Goal: Information Seeking & Learning: Learn about a topic

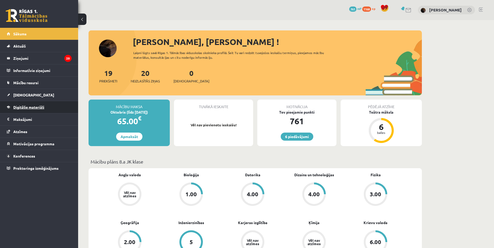
click at [31, 109] on link "Digitālie materiāli" at bounding box center [39, 107] width 65 height 12
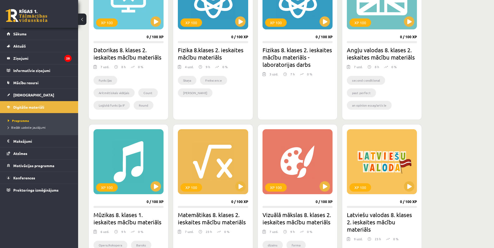
scroll to position [208, 0]
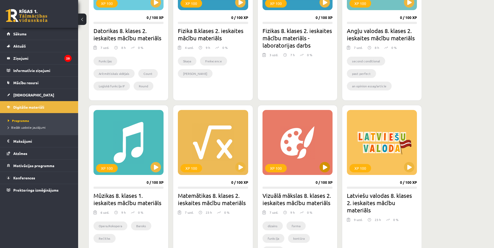
click at [324, 161] on div "XP 100" at bounding box center [297, 142] width 70 height 65
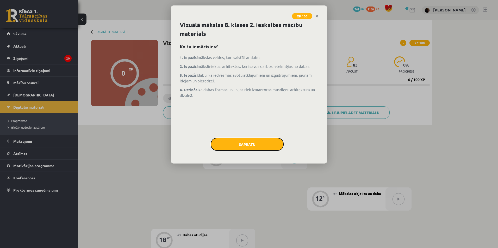
click at [268, 149] on button "Sapratu" at bounding box center [247, 144] width 73 height 13
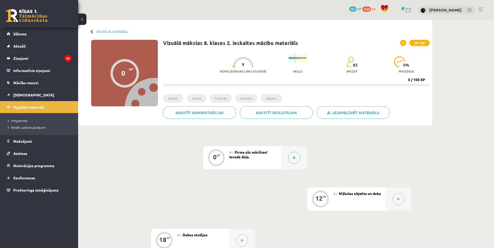
click at [292, 161] on button at bounding box center [294, 158] width 12 height 12
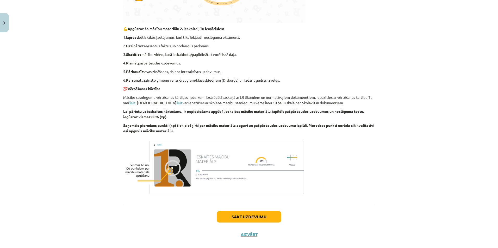
scroll to position [316, 0]
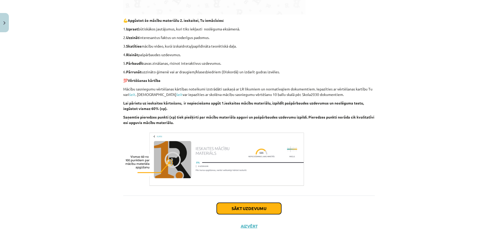
click at [260, 209] on button "Sākt uzdevumu" at bounding box center [249, 208] width 65 height 11
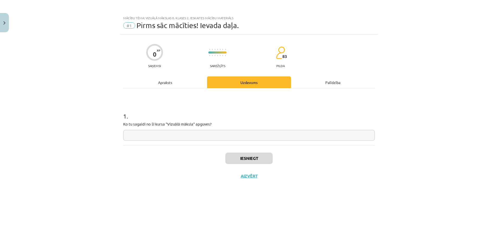
click at [288, 141] on div "1 . Ko tu sagaidi no šī kursa "Vizuālā māksla" apguves?" at bounding box center [248, 117] width 251 height 57
click at [290, 139] on input "text" at bounding box center [248, 135] width 251 height 11
click at [300, 138] on input "text" at bounding box center [248, 135] width 251 height 11
type input "**********"
click at [260, 158] on button "Iesniegt" at bounding box center [248, 158] width 47 height 11
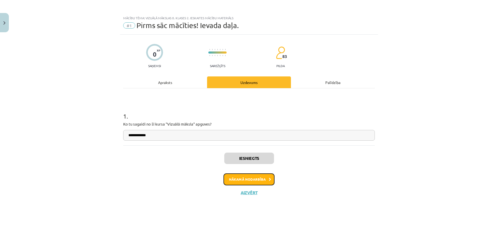
click at [261, 180] on button "Nākamā nodarbība" at bounding box center [248, 180] width 51 height 12
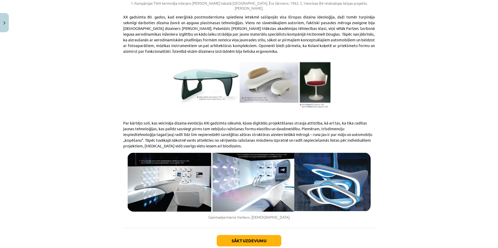
scroll to position [906, 0]
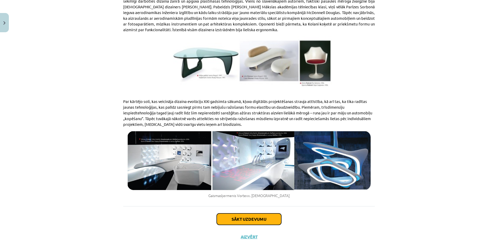
click at [258, 214] on button "Sākt uzdevumu" at bounding box center [249, 219] width 65 height 11
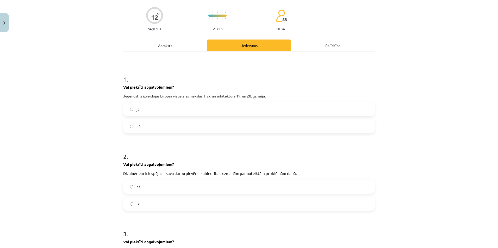
scroll to position [39, 0]
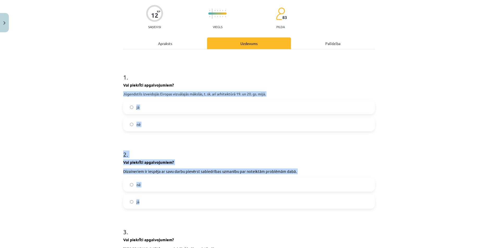
drag, startPoint x: 122, startPoint y: 93, endPoint x: 168, endPoint y: 198, distance: 114.6
click at [168, 198] on form "1 . Vai piekrīti apgalvojumiem? Jūgendstils izveidojās Eiropas vizuālajās māksl…" at bounding box center [248, 176] width 251 height 222
copy form "Jūgendstils izveidojās Eiropas vizuālajās mākslās, t. sk. arī arhitektūrā 19. u…"
drag, startPoint x: 100, startPoint y: 123, endPoint x: 123, endPoint y: 122, distance: 22.7
click at [101, 123] on div "Mācību tēma: Vizuālā mākslas 8. klases 2. ieskaites mācību materiāls #2 Mākslas…" at bounding box center [249, 124] width 498 height 248
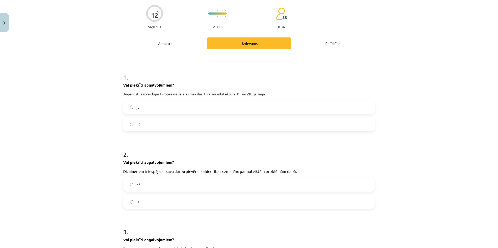
click at [343, 82] on div "1 . Vai piekrīti apgalvojumiem? Jūgendstils izveidojās Eiropas vizuālajās māksl…" at bounding box center [248, 98] width 251 height 67
click at [127, 107] on label "jā" at bounding box center [249, 107] width 250 height 13
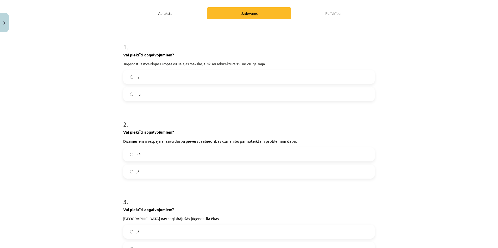
scroll to position [117, 0]
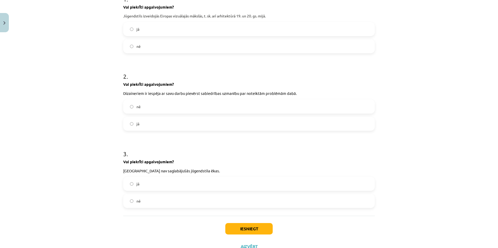
click at [129, 199] on label "nē" at bounding box center [249, 201] width 250 height 13
click at [232, 227] on button "Iesniegt" at bounding box center [248, 228] width 47 height 11
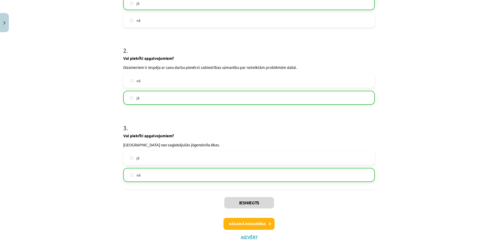
scroll to position [154, 0]
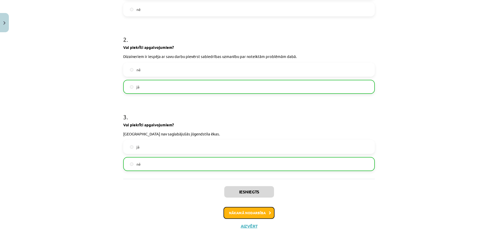
click at [238, 213] on button "Nākamā nodarbība" at bounding box center [248, 213] width 51 height 12
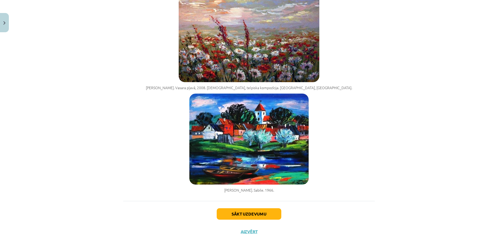
scroll to position [1710, 0]
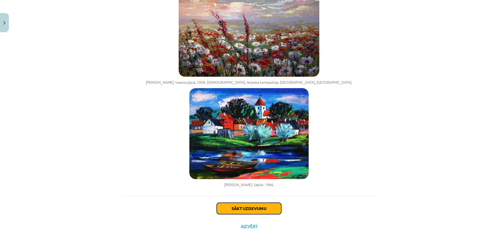
click at [231, 210] on button "Sākt uzdevumu" at bounding box center [249, 208] width 65 height 11
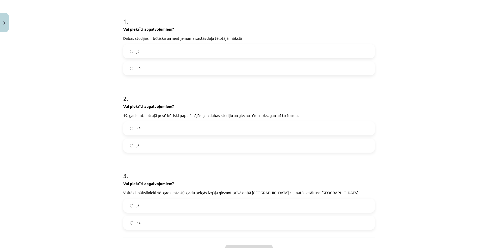
scroll to position [111, 0]
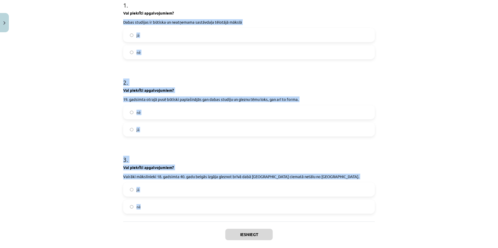
drag, startPoint x: 121, startPoint y: 23, endPoint x: 150, endPoint y: 205, distance: 184.3
click at [150, 205] on form "1 . Vai piekrīti apgalvojumiem? Dabas studijas ir būtiska un neatņemama sastāvd…" at bounding box center [248, 103] width 251 height 222
copy form "Dabas studijas ir būtiska un neatņemama sastāvdaļa tēlotājā mākslā jā nē 2 . Va…"
click at [370, 71] on h1 "2 ." at bounding box center [248, 78] width 251 height 16
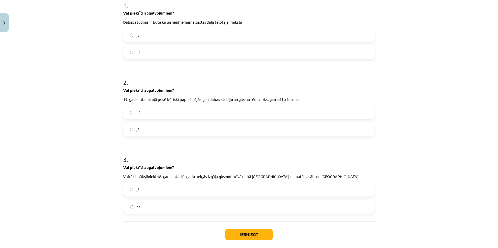
click at [137, 130] on span "jā" at bounding box center [137, 129] width 3 height 5
click at [136, 188] on span "jā" at bounding box center [137, 189] width 3 height 5
click at [251, 237] on button "Iesniegt" at bounding box center [248, 234] width 47 height 11
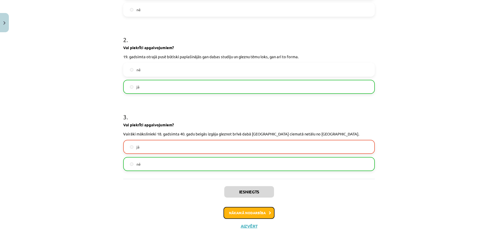
click at [233, 212] on button "Nākamā nodarbība" at bounding box center [248, 213] width 51 height 12
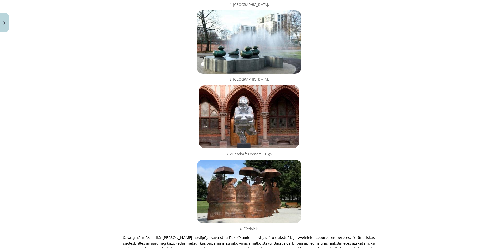
scroll to position [1070, 0]
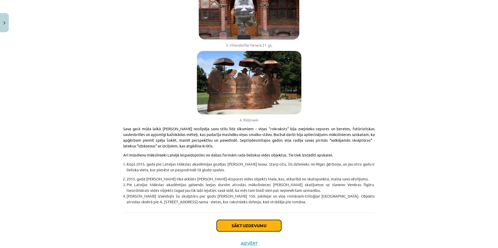
click at [224, 220] on button "Sākt uzdevumu" at bounding box center [249, 225] width 65 height 11
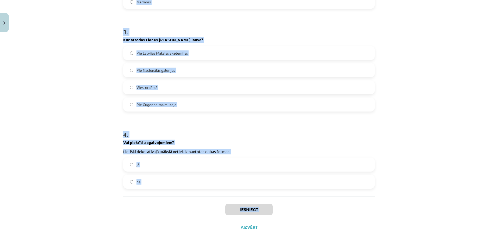
scroll to position [297, 0]
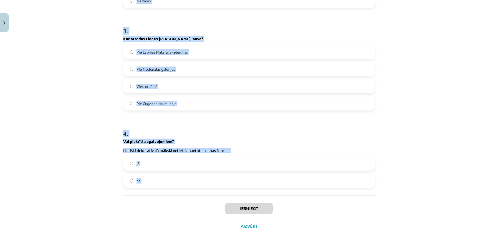
drag, startPoint x: 121, startPoint y: 45, endPoint x: 167, endPoint y: 204, distance: 165.3
copy form "Kāds ir mākslas darbs, ko Demjens Hērsts radījis, lai atbalstītu Lielbritānijas…"
click at [59, 106] on div "Mācību tēma: Vizuālā mākslas 8. klases 2. ieskaites mācību materiāls #4 Daba mū…" at bounding box center [249, 124] width 498 height 248
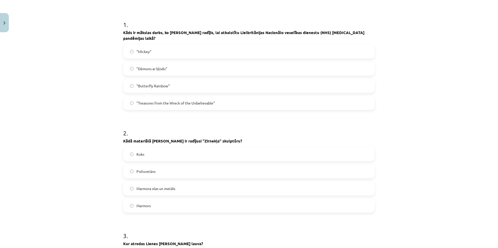
scroll to position [62, 0]
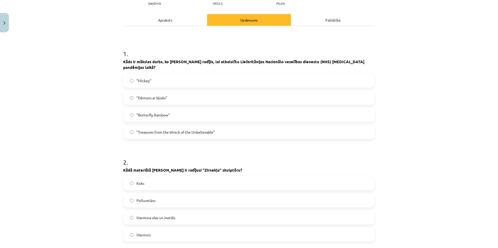
click at [144, 114] on span ""Butterfly Rainbow"" at bounding box center [152, 114] width 33 height 5
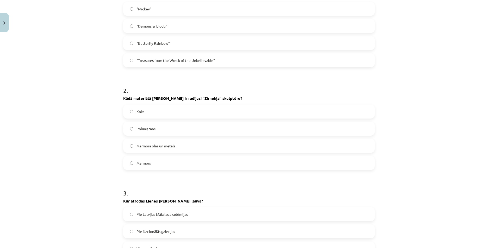
scroll to position [141, 0]
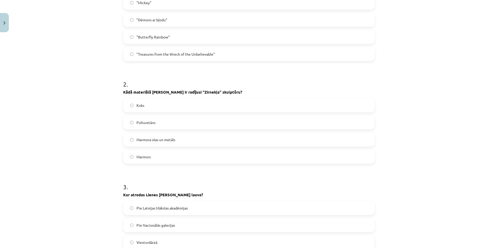
click at [132, 140] on label "Marmora olas un metāls" at bounding box center [249, 139] width 250 height 13
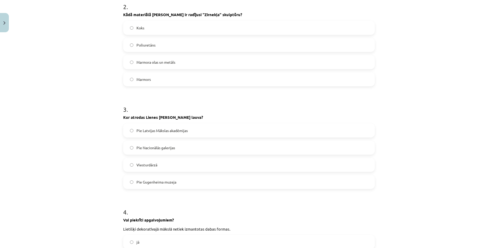
scroll to position [219, 0]
click at [137, 130] on span "Pie Latvijas Mākslas akadēmijas" at bounding box center [161, 130] width 51 height 5
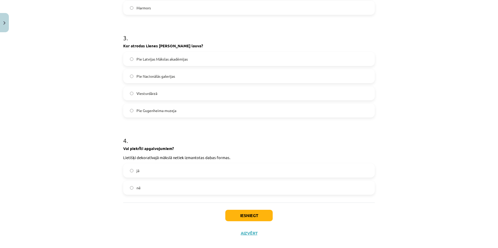
scroll to position [297, 0]
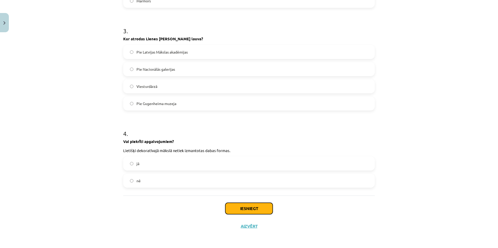
click at [250, 210] on button "Iesniegt" at bounding box center [248, 208] width 47 height 11
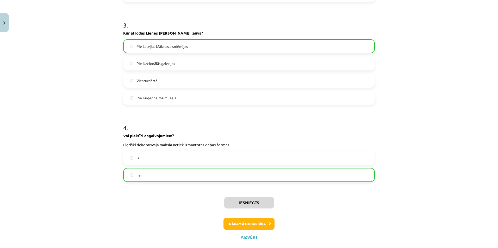
scroll to position [313, 0]
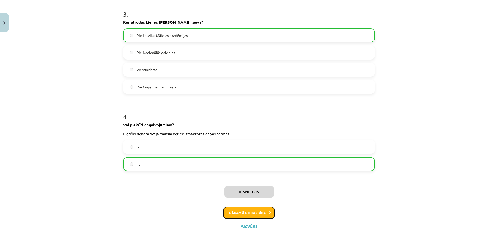
click at [237, 210] on button "Nākamā nodarbība" at bounding box center [248, 213] width 51 height 12
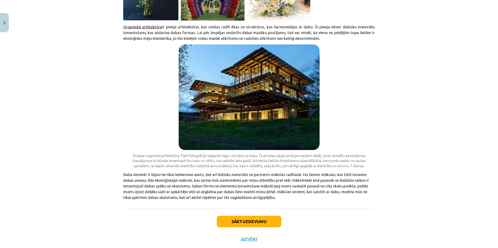
scroll to position [2340, 0]
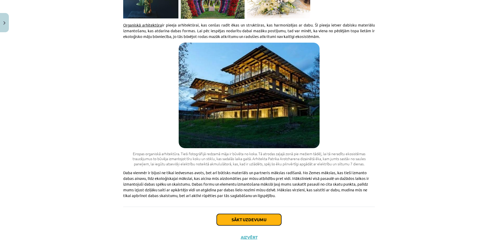
click at [222, 214] on button "Sākt uzdevumu" at bounding box center [249, 219] width 65 height 11
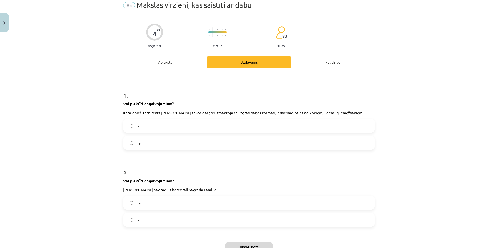
scroll to position [39, 0]
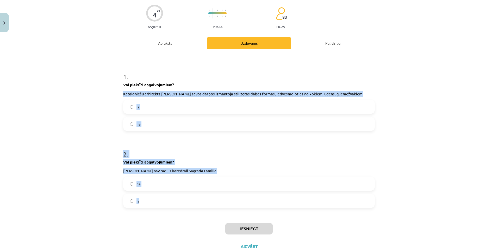
drag, startPoint x: 122, startPoint y: 94, endPoint x: 143, endPoint y: 206, distance: 114.5
click at [143, 206] on form "1 . Vai piekrīti apgalvojumiem? Kataloniešu arhitekts Antonio Gaudi savos darbo…" at bounding box center [248, 136] width 251 height 144
copy form "Kataloniešu arhitekts Antonio Gaudi savos darbos izmantoja stilizētas dabas for…"
click at [127, 110] on label "jā" at bounding box center [249, 106] width 250 height 13
click at [127, 184] on label "nē" at bounding box center [249, 184] width 250 height 13
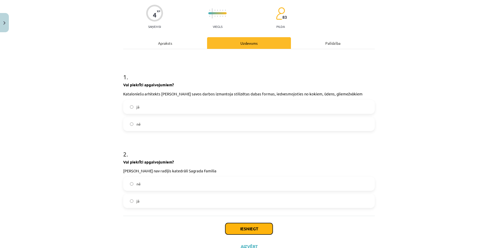
click at [226, 226] on button "Iesniegt" at bounding box center [248, 228] width 47 height 11
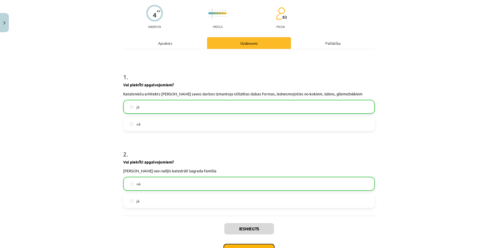
click at [242, 246] on button "Nākamā nodarbība" at bounding box center [248, 250] width 51 height 12
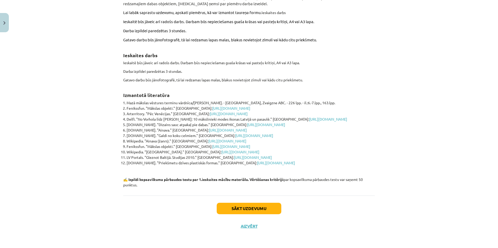
scroll to position [159, 0]
click at [254, 211] on button "Sākt uzdevumu" at bounding box center [249, 208] width 65 height 11
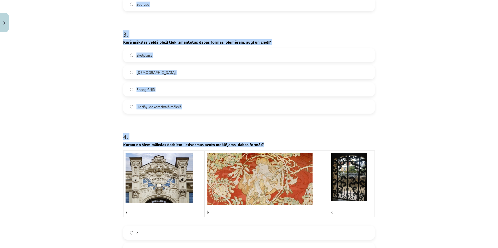
scroll to position [299, 0]
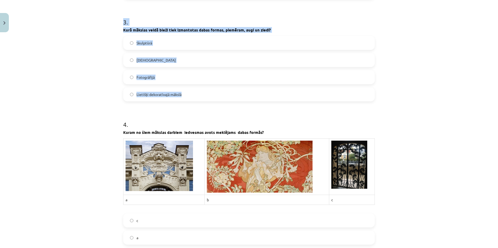
drag, startPoint x: 120, startPoint y: 30, endPoint x: 183, endPoint y: 100, distance: 93.8
copy form "Kurš materiāls bieži tiek izmantots zemes mākslas darbos? Māls Bronza Zeme, akm…"
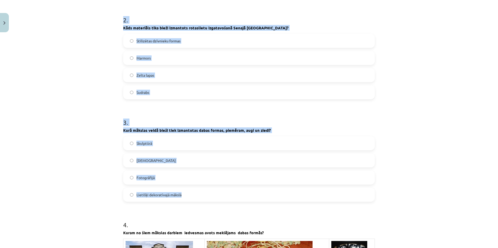
scroll to position [169, 0]
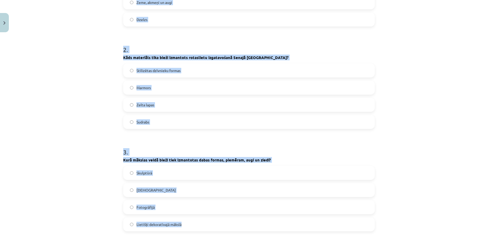
click at [85, 90] on div "Mācību tēma: Vizuālā mākslas 8. klases 2. ieskaites mācību materiāls #6 Noslēgu…" at bounding box center [249, 124] width 498 height 248
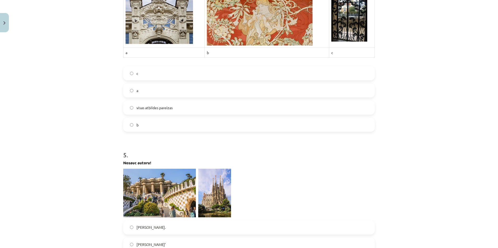
scroll to position [430, 0]
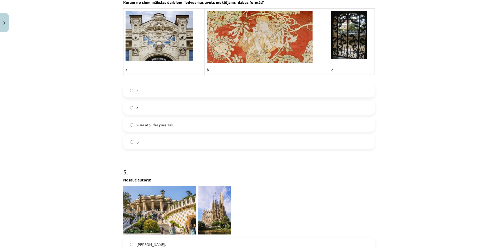
click at [163, 44] on img at bounding box center [158, 36] width 67 height 50
click at [163, 49] on img at bounding box center [158, 36] width 67 height 50
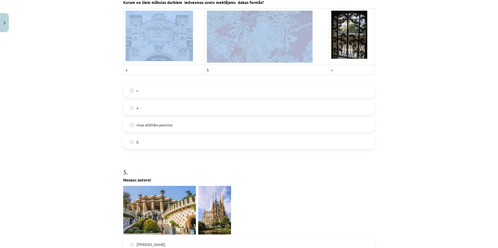
click at [203, 50] on tr at bounding box center [248, 37] width 251 height 56
click at [207, 59] on img at bounding box center [260, 37] width 106 height 52
click at [162, 46] on img at bounding box center [158, 36] width 67 height 50
click at [161, 46] on img at bounding box center [158, 36] width 67 height 50
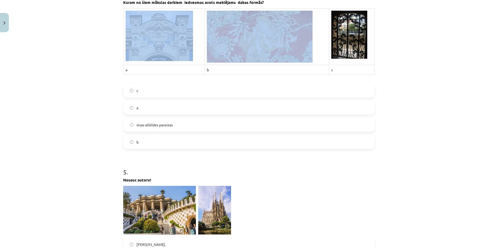
click at [161, 45] on img at bounding box center [158, 36] width 67 height 50
click at [162, 46] on img at bounding box center [158, 36] width 67 height 50
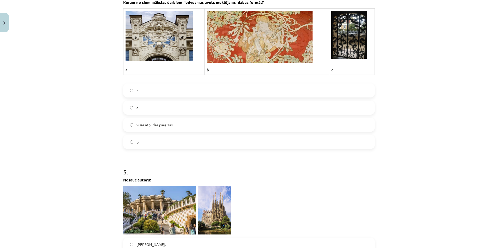
drag, startPoint x: 162, startPoint y: 46, endPoint x: 109, endPoint y: 93, distance: 70.3
click at [109, 93] on div "Mācību tēma: Vizuālā mākslas 8. klases 2. ieskaites mācību materiāls #6 Noslēgu…" at bounding box center [249, 124] width 498 height 248
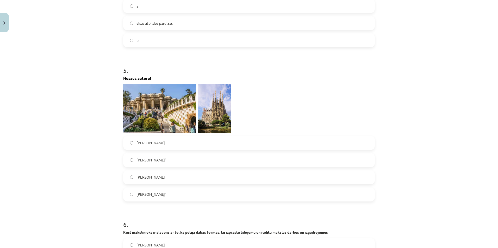
scroll to position [534, 0]
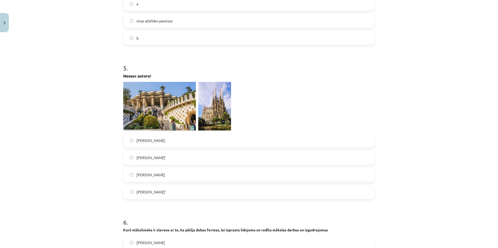
click at [149, 173] on span "Antonio Gaudī" at bounding box center [150, 174] width 28 height 5
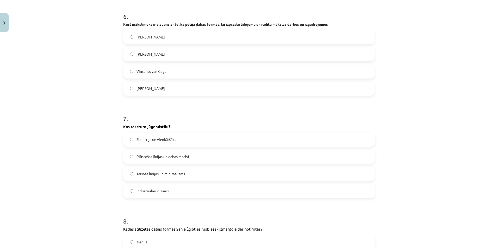
scroll to position [742, 0]
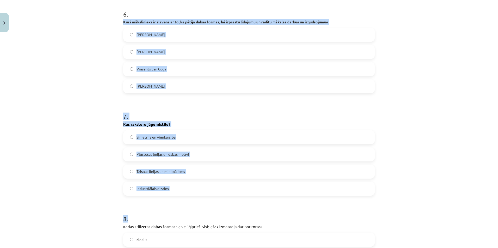
drag, startPoint x: 119, startPoint y: 20, endPoint x: 175, endPoint y: 198, distance: 186.4
copy form "Kurš mākslinieks ir slavens ar to, ka pētīja dabas formas, lai izprastu lidojum…"
click at [126, 155] on label "Plūstošas līnijas un dabas motīvi" at bounding box center [249, 154] width 250 height 13
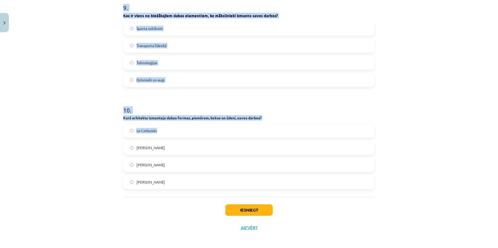
scroll to position [1057, 0]
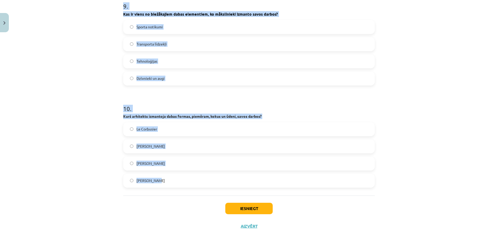
drag, startPoint x: 122, startPoint y: 18, endPoint x: 157, endPoint y: 184, distance: 169.7
copy form "Kādas stilizētas dabas formas Senie Ēģiptieši visbiežāk izmantoja darinot rotas…"
drag, startPoint x: 78, startPoint y: 152, endPoint x: 90, endPoint y: 145, distance: 14.3
click at [78, 152] on div "Mācību tēma: Vizuālā mākslas 8. klases 2. ieskaites mācību materiāls #6 Noslēgu…" at bounding box center [249, 124] width 498 height 248
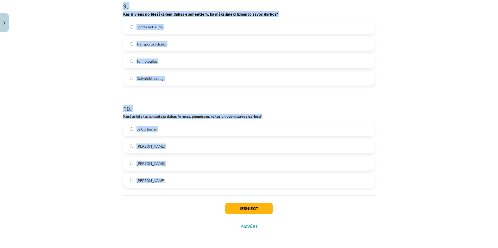
click at [131, 76] on label "Dzīvnieki un augi" at bounding box center [249, 78] width 250 height 13
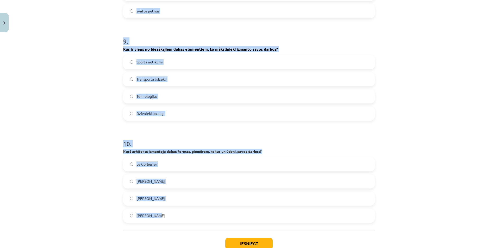
scroll to position [1031, 0]
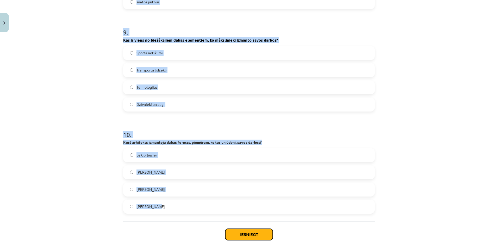
click at [239, 233] on button "Iesniegt" at bounding box center [248, 234] width 47 height 11
click at [68, 160] on div "Mācību tēma: Vizuālā mākslas 8. klases 2. ieskaites mācību materiāls #6 Noslēgu…" at bounding box center [249, 124] width 498 height 248
click at [345, 155] on label "Le Corbusier" at bounding box center [249, 155] width 250 height 13
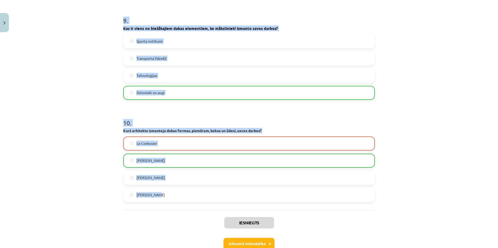
scroll to position [1074, 0]
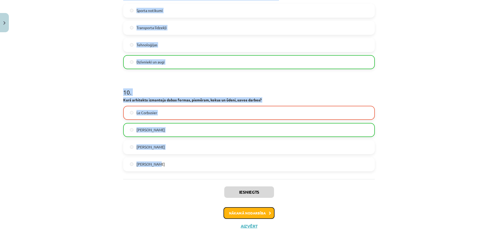
click at [228, 211] on button "Nākamā nodarbība" at bounding box center [248, 213] width 51 height 12
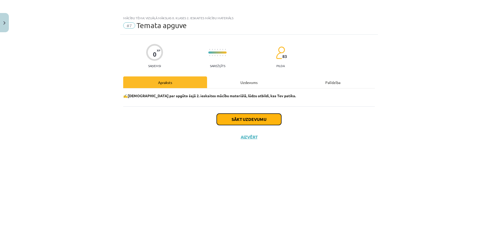
click at [245, 122] on button "Sākt uzdevumu" at bounding box center [249, 119] width 65 height 11
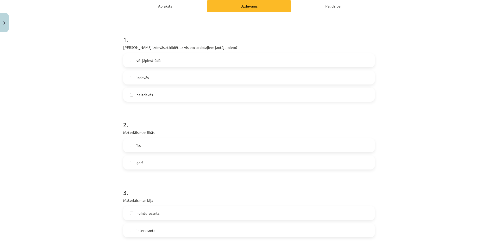
scroll to position [78, 0]
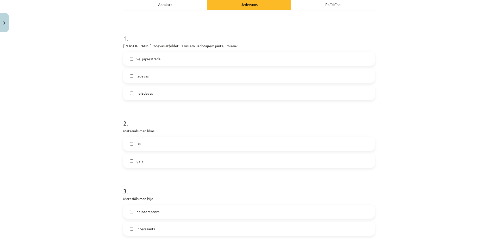
click at [171, 61] on label "vēl jāpiestrādā" at bounding box center [249, 58] width 250 height 13
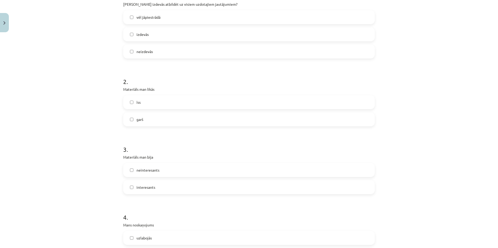
scroll to position [130, 0]
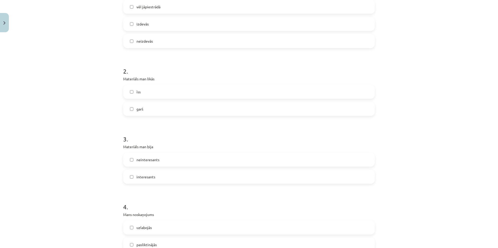
click at [166, 93] on label "īss" at bounding box center [249, 91] width 250 height 13
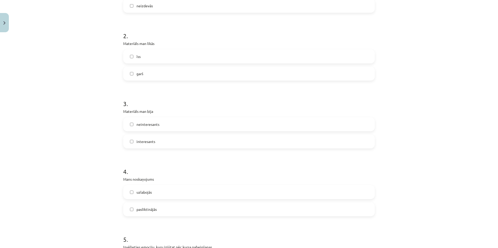
scroll to position [182, 0]
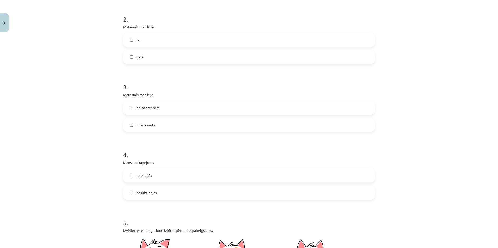
click at [166, 123] on label "interesants" at bounding box center [249, 124] width 250 height 13
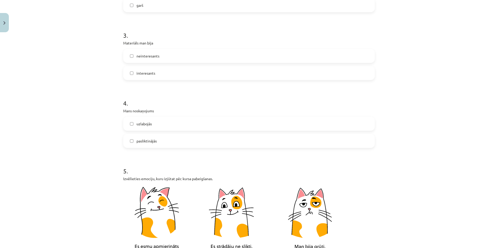
scroll to position [260, 0]
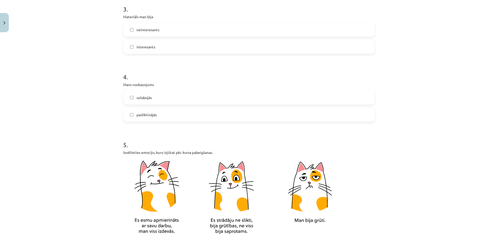
click at [166, 94] on label "uzlabojās" at bounding box center [249, 97] width 250 height 13
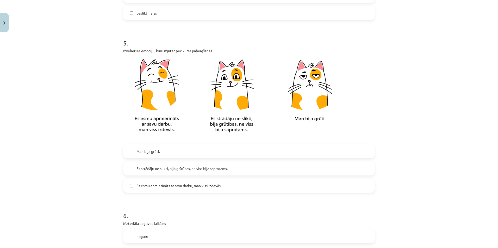
scroll to position [364, 0]
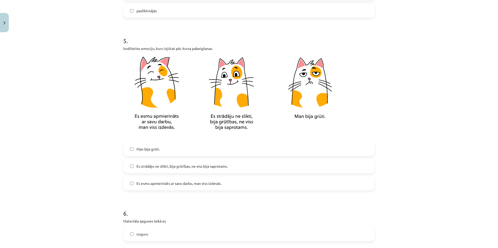
click at [182, 166] on span "Es strādāju ne slikti, bija grūtības, ne viss bija saprotams." at bounding box center [181, 166] width 91 height 5
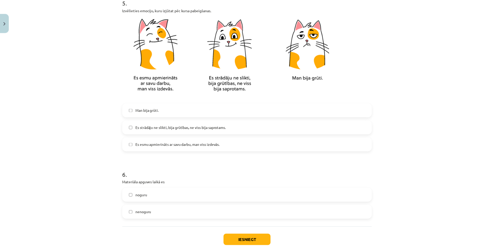
scroll to position [435, 0]
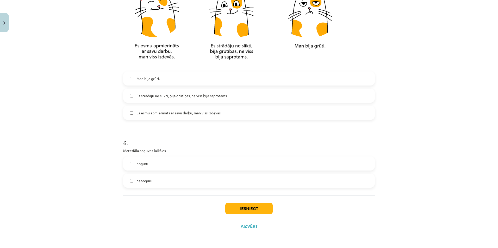
click at [171, 112] on span "Es esmu apmierināts ar savu darbu, man viss izdevās." at bounding box center [178, 112] width 85 height 5
click at [145, 180] on span "nenoguru" at bounding box center [144, 180] width 16 height 5
click at [237, 208] on button "Iesniegt" at bounding box center [248, 208] width 47 height 11
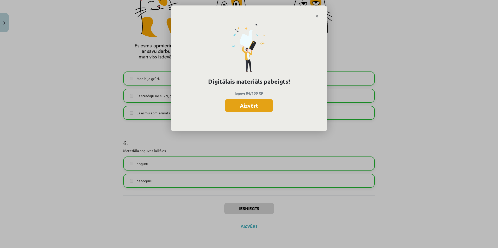
click at [256, 104] on button "Aizvērt" at bounding box center [249, 105] width 48 height 13
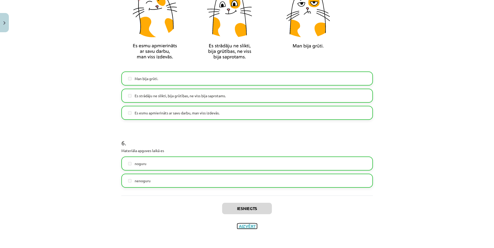
click at [244, 224] on button "Aizvērt" at bounding box center [247, 226] width 20 height 5
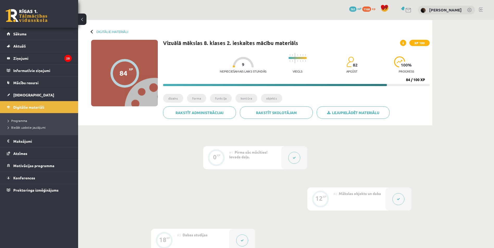
click at [83, 21] on button at bounding box center [82, 19] width 8 height 11
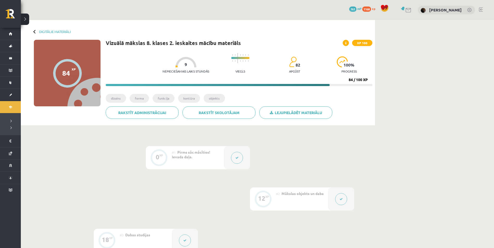
click at [22, 21] on button at bounding box center [25, 19] width 8 height 11
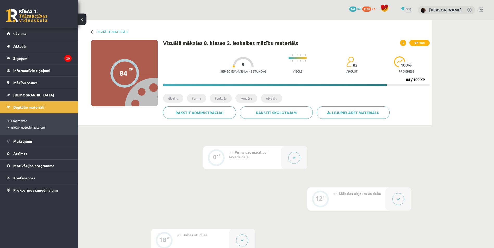
click at [83, 18] on button at bounding box center [82, 19] width 8 height 11
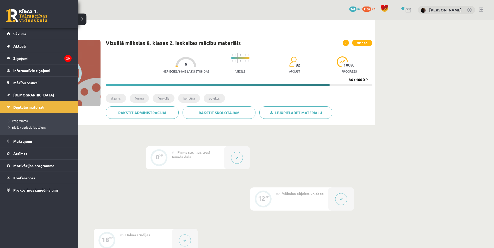
click at [10, 108] on link "Digitālie materiāli" at bounding box center [39, 107] width 65 height 12
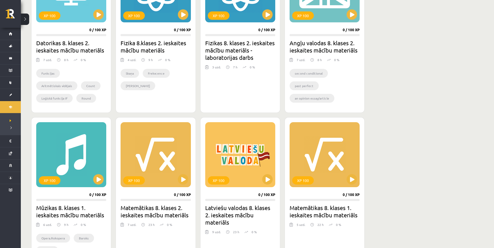
scroll to position [156, 0]
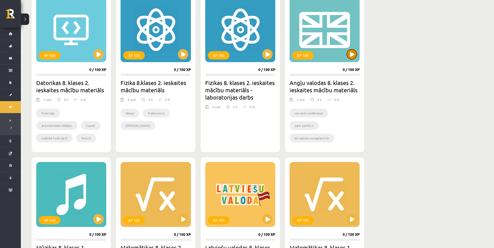
click at [356, 57] on button at bounding box center [351, 54] width 10 height 10
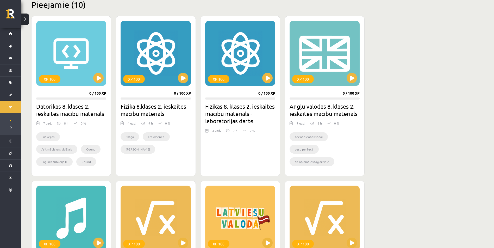
scroll to position [130, 0]
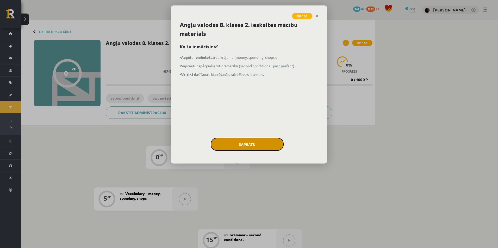
click at [264, 146] on button "Sapratu" at bounding box center [247, 144] width 73 height 13
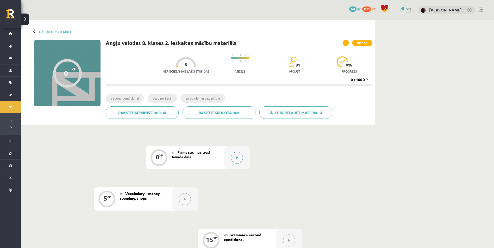
click at [239, 158] on button at bounding box center [237, 158] width 12 height 12
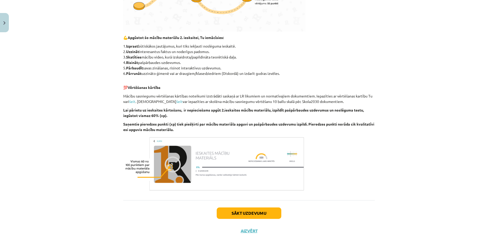
scroll to position [229, 0]
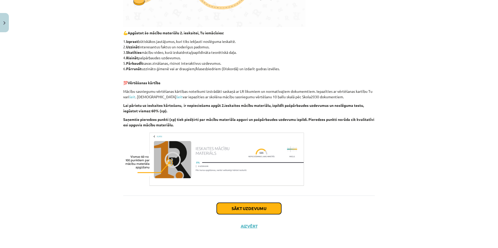
click at [246, 208] on button "Sākt uzdevumu" at bounding box center [249, 208] width 65 height 11
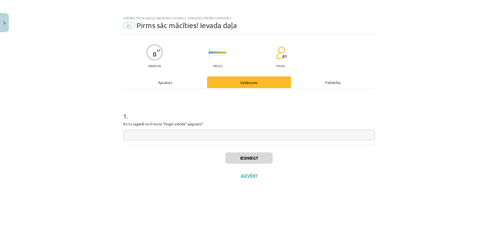
click at [257, 138] on input "text" at bounding box center [248, 135] width 251 height 11
type input "**********"
click at [250, 159] on button "Iesniegt" at bounding box center [248, 158] width 47 height 11
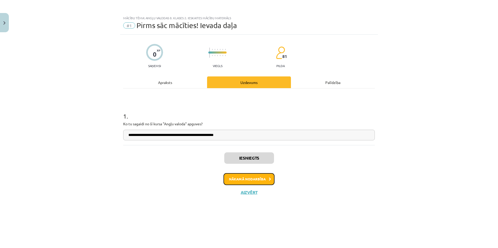
click at [259, 178] on button "Nākamā nodarbība" at bounding box center [248, 179] width 51 height 12
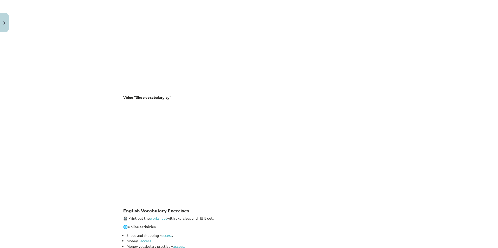
scroll to position [564, 0]
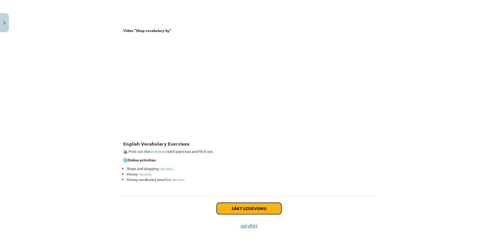
click at [256, 207] on button "Sākt uzdevumu" at bounding box center [249, 208] width 65 height 11
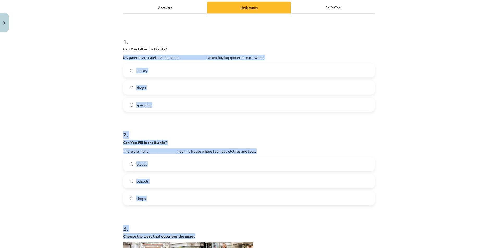
scroll to position [91, 0]
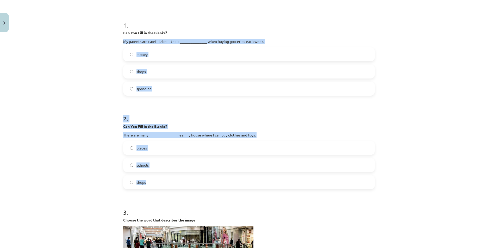
drag, startPoint x: 121, startPoint y: 93, endPoint x: 148, endPoint y: 184, distance: 95.8
copy form "My parents are careful about their _______________ when buying groceries each w…"
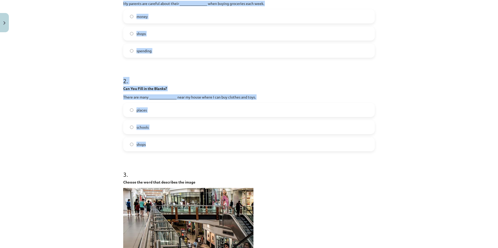
scroll to position [195, 0]
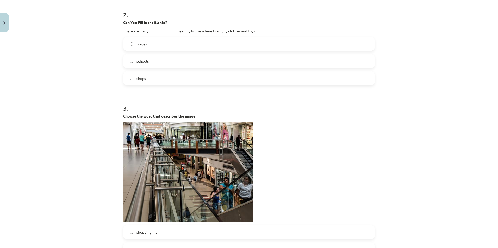
click at [80, 161] on div "**********" at bounding box center [249, 124] width 498 height 248
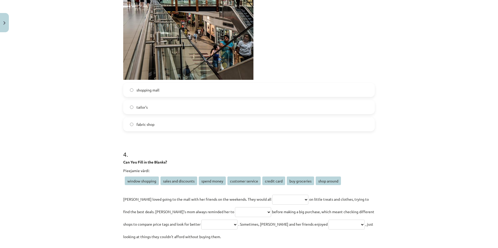
scroll to position [403, 0]
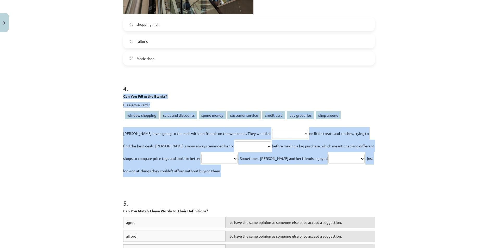
drag, startPoint x: 121, startPoint y: 95, endPoint x: 274, endPoint y: 168, distance: 169.2
click at [274, 168] on div "**********" at bounding box center [248, 126] width 251 height 101
copy div "**********"
click at [272, 136] on select "**********" at bounding box center [290, 134] width 36 height 10
click at [272, 134] on select "**********" at bounding box center [290, 134] width 36 height 10
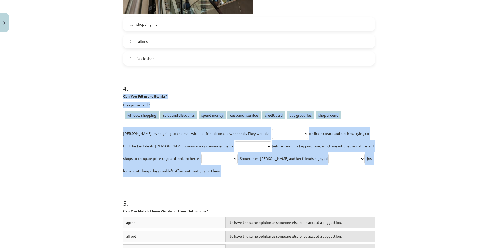
select select "**********"
click at [272, 129] on select "**********" at bounding box center [290, 134] width 36 height 10
click at [235, 145] on select "**********" at bounding box center [253, 147] width 36 height 10
select select "**********"
click at [235, 142] on select "**********" at bounding box center [253, 147] width 36 height 10
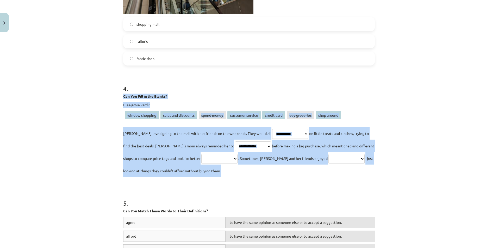
drag, startPoint x: 218, startPoint y: 147, endPoint x: 220, endPoint y: 152, distance: 5.8
click at [235, 147] on select "**********" at bounding box center [253, 147] width 36 height 10
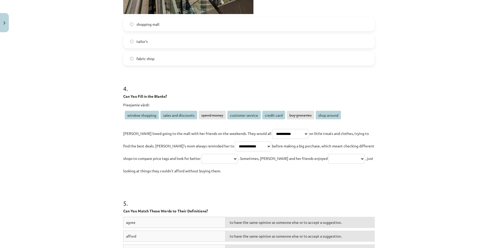
click at [224, 202] on h1 "5 ." at bounding box center [248, 199] width 251 height 16
click at [204, 153] on p "**********" at bounding box center [248, 152] width 251 height 50
click at [201, 157] on select "**********" at bounding box center [219, 159] width 36 height 10
select select "**********"
click at [201, 154] on select "**********" at bounding box center [219, 159] width 36 height 10
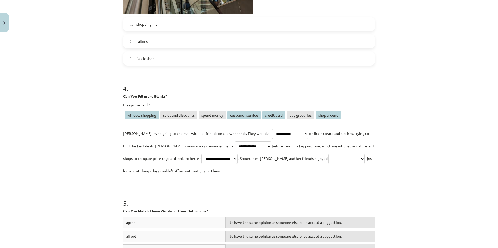
click at [328, 163] on select "**********" at bounding box center [346, 159] width 36 height 10
click at [328, 155] on select "**********" at bounding box center [346, 159] width 36 height 10
select select "**********"
click at [328, 154] on select "**********" at bounding box center [346, 159] width 36 height 10
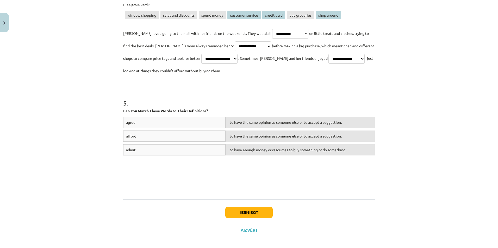
scroll to position [508, 0]
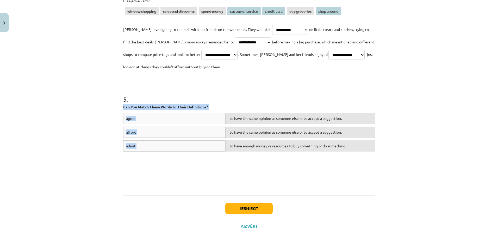
drag, startPoint x: 121, startPoint y: 107, endPoint x: 305, endPoint y: 157, distance: 190.8
click at [305, 157] on div "5 . Can You Match These Words to Their Definitions? agree to have the same opin…" at bounding box center [248, 133] width 251 height 115
click at [77, 117] on div "**********" at bounding box center [249, 124] width 498 height 248
drag, startPoint x: 122, startPoint y: 107, endPoint x: 289, endPoint y: 162, distance: 175.9
click at [289, 162] on div "5 . Can You Match These Words to Their Definitions? agree to have the same opin…" at bounding box center [248, 133] width 251 height 115
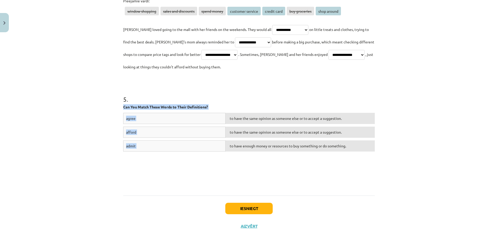
click at [95, 138] on div "**********" at bounding box center [249, 124] width 498 height 248
drag, startPoint x: 94, startPoint y: 144, endPoint x: 141, endPoint y: 140, distance: 46.5
click at [94, 144] on div "**********" at bounding box center [249, 124] width 498 height 248
click at [386, 132] on div "**********" at bounding box center [249, 124] width 498 height 248
click at [377, 100] on div "**********" at bounding box center [249, 124] width 498 height 248
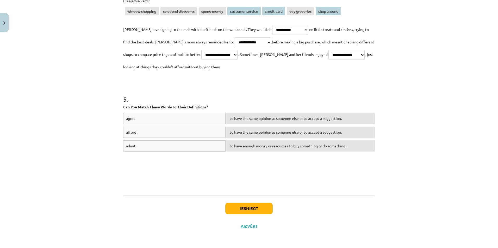
click at [377, 101] on div "**********" at bounding box center [249, 124] width 498 height 248
click at [252, 212] on button "Iesniegt" at bounding box center [248, 208] width 47 height 11
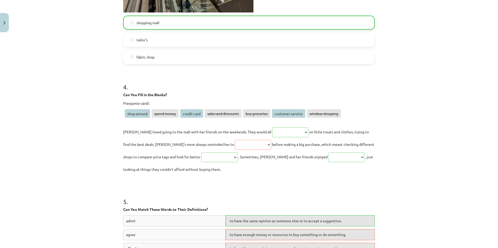
scroll to position [403, 0]
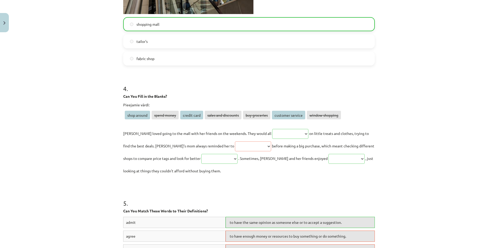
drag, startPoint x: 343, startPoint y: 130, endPoint x: 365, endPoint y: 94, distance: 42.4
click at [365, 94] on p "Can You Fill in the Blanks?" at bounding box center [248, 96] width 251 height 5
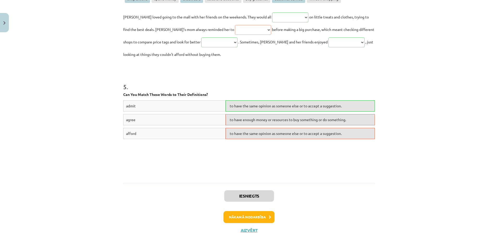
scroll to position [524, 0]
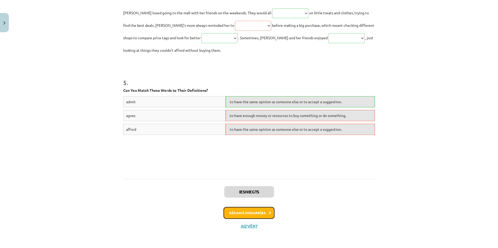
click at [262, 211] on button "Nākamā nodarbība" at bounding box center [248, 213] width 51 height 12
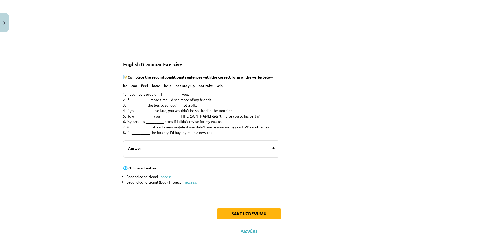
scroll to position [286, 0]
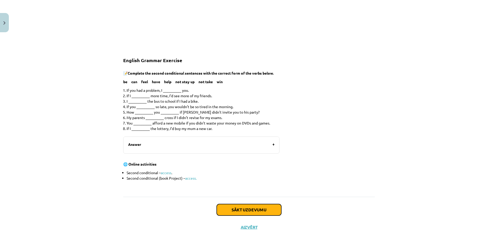
click at [249, 211] on button "Sākt uzdevumu" at bounding box center [249, 209] width 65 height 11
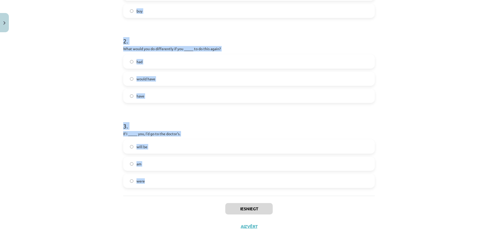
scroll to position [161, 0]
drag, startPoint x: 120, startPoint y: 109, endPoint x: 145, endPoint y: 195, distance: 90.0
click at [145, 195] on div "15 XP Saņemsi Viegls 81 pilda Apraksts Uzdevums Palīdzība 1 . If I _____ the mo…" at bounding box center [249, 54] width 258 height 361
copy form "If I _____ the more expensive bike, I won't have enough money to pay my rent. w…"
click at [344, 111] on form "1 . If I _____ the more expensive bike, I won't have enough money to pay my ren…" at bounding box center [248, 65] width 251 height 245
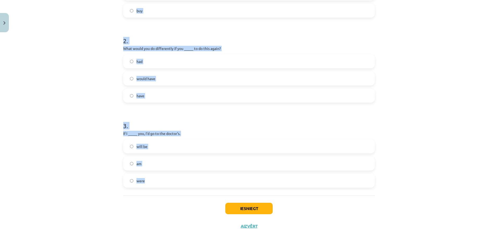
click at [345, 82] on label "would have" at bounding box center [249, 78] width 250 height 13
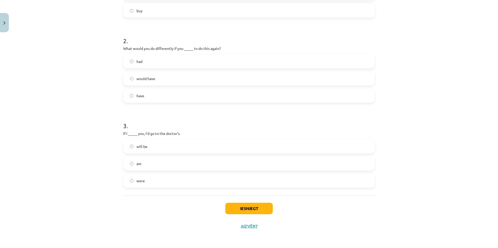
click at [131, 94] on label "have" at bounding box center [249, 95] width 250 height 13
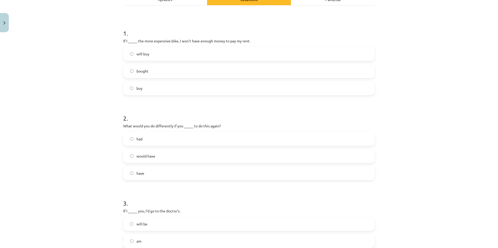
scroll to position [83, 0]
click at [129, 85] on label "buy" at bounding box center [249, 88] width 250 height 13
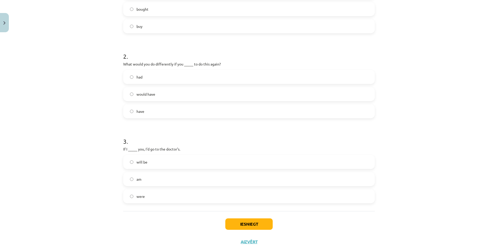
scroll to position [161, 0]
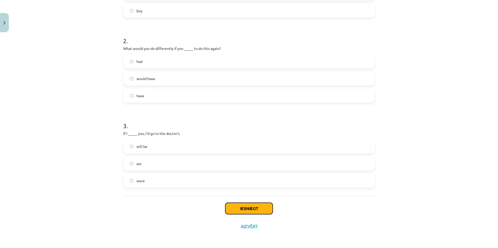
click at [245, 210] on button "Iesniegt" at bounding box center [248, 208] width 47 height 11
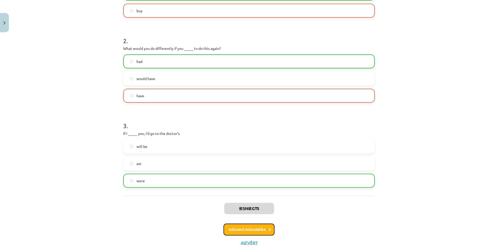
click at [262, 229] on button "Nākamā nodarbība" at bounding box center [248, 230] width 51 height 12
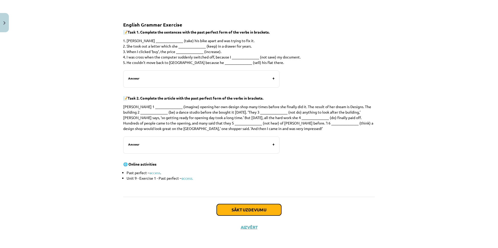
click at [255, 209] on button "Sākt uzdevumu" at bounding box center [249, 209] width 65 height 11
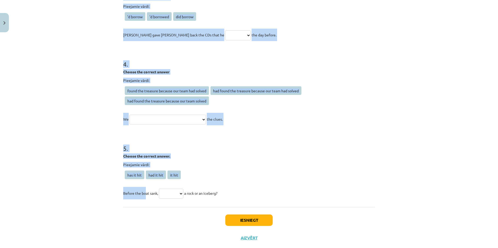
scroll to position [286, 0]
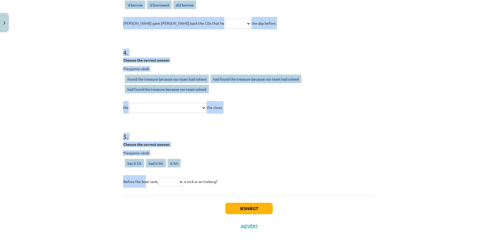
drag, startPoint x: 122, startPoint y: 111, endPoint x: 144, endPoint y: 190, distance: 81.5
drag, startPoint x: 144, startPoint y: 190, endPoint x: 99, endPoint y: 174, distance: 47.8
click at [99, 174] on div "**********" at bounding box center [249, 124] width 498 height 248
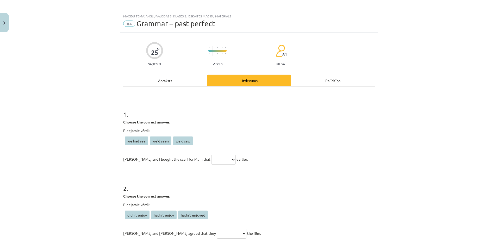
scroll to position [0, 0]
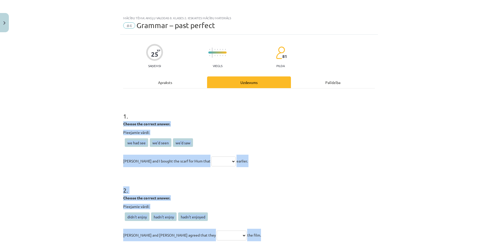
drag, startPoint x: 121, startPoint y: 123, endPoint x: 227, endPoint y: 236, distance: 154.9
copy form "**********"
click at [80, 132] on div "**********" at bounding box center [249, 124] width 498 height 248
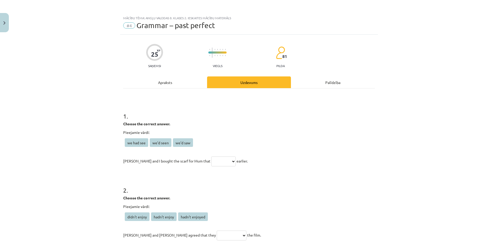
click at [211, 163] on select "**********" at bounding box center [223, 162] width 24 height 10
select select "*********"
click at [211, 157] on select "**********" at bounding box center [223, 162] width 24 height 10
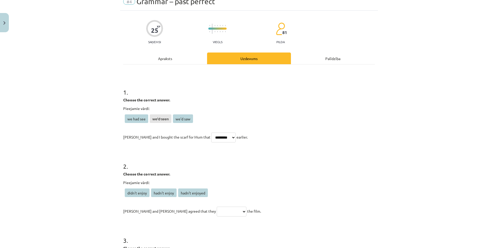
scroll to position [26, 0]
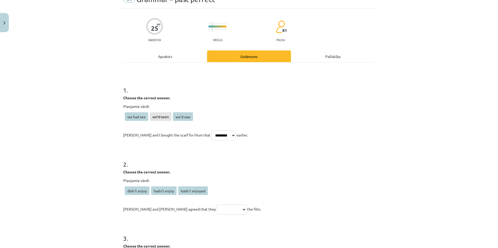
click at [190, 203] on p "**********" at bounding box center [248, 209] width 251 height 12
click at [217, 207] on select "**********" at bounding box center [232, 210] width 30 height 10
select select "**********"
click at [217, 205] on select "**********" at bounding box center [232, 210] width 30 height 10
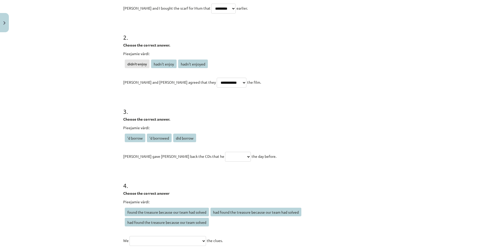
scroll to position [156, 0]
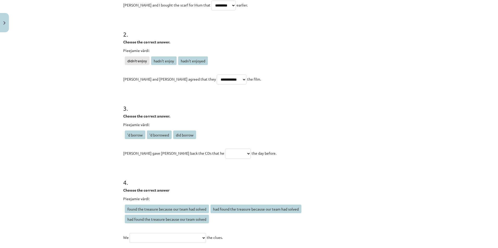
drag, startPoint x: 121, startPoint y: 116, endPoint x: 245, endPoint y: 153, distance: 129.4
click at [245, 153] on div "**********" at bounding box center [248, 128] width 251 height 64
copy div "**********"
click at [383, 98] on div "**********" at bounding box center [249, 124] width 498 height 248
click at [225, 152] on select "**********" at bounding box center [238, 154] width 26 height 10
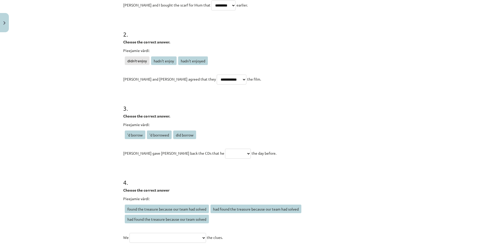
click at [225, 151] on select "**********" at bounding box center [238, 154] width 26 height 10
click at [195, 148] on p "**********" at bounding box center [248, 153] width 251 height 12
click at [225, 150] on select "**********" at bounding box center [238, 154] width 26 height 10
select select "**********"
click at [225, 149] on select "**********" at bounding box center [238, 154] width 26 height 10
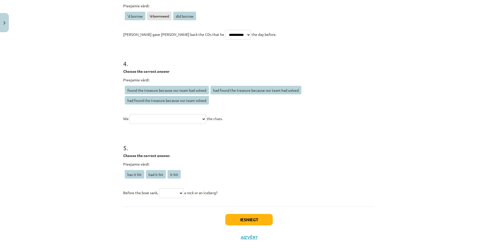
scroll to position [286, 0]
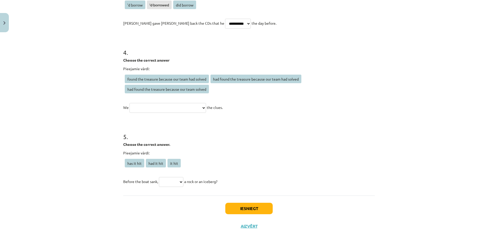
drag, startPoint x: 122, startPoint y: 60, endPoint x: 268, endPoint y: 108, distance: 153.9
click at [268, 108] on div "**********" at bounding box center [248, 77] width 251 height 74
copy div "**********"
click at [345, 154] on p "Pieejamie vārdi:" at bounding box center [248, 152] width 251 height 5
click at [205, 110] on select "**********" at bounding box center [167, 108] width 77 height 10
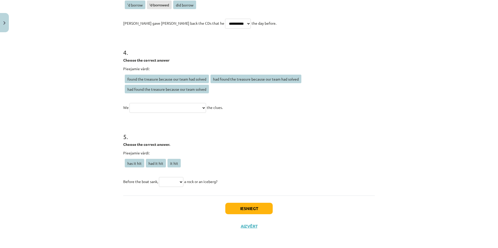
click at [194, 139] on h1 "5 ." at bounding box center [248, 132] width 251 height 16
click at [183, 110] on select "**********" at bounding box center [167, 108] width 77 height 10
click at [129, 103] on select "**********" at bounding box center [167, 108] width 77 height 10
click at [165, 109] on select "**********" at bounding box center [167, 108] width 77 height 10
click at [178, 107] on select "**********" at bounding box center [167, 108] width 77 height 10
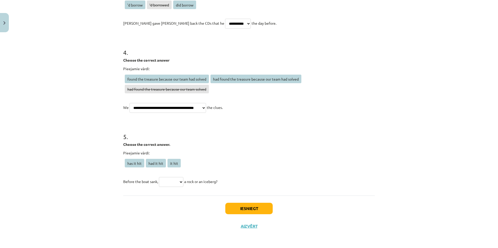
select select "**********"
click at [129, 103] on select "**********" at bounding box center [167, 108] width 77 height 10
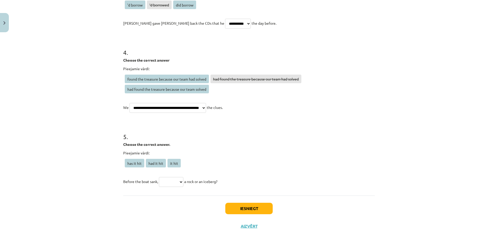
click at [169, 180] on select "**********" at bounding box center [171, 182] width 24 height 10
select select "**********"
click at [159, 177] on select "**********" at bounding box center [171, 182] width 24 height 10
click at [230, 209] on button "Iesniegt" at bounding box center [248, 208] width 47 height 11
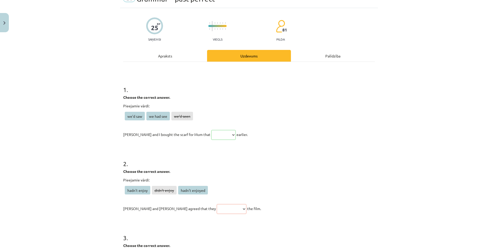
scroll to position [0, 0]
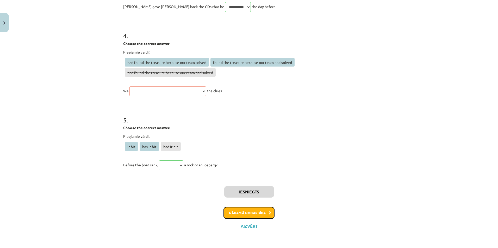
click at [229, 214] on button "Nākamā nodarbība" at bounding box center [248, 213] width 51 height 12
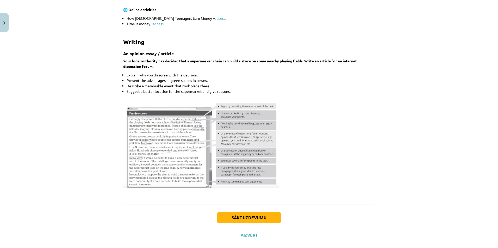
scroll to position [376, 0]
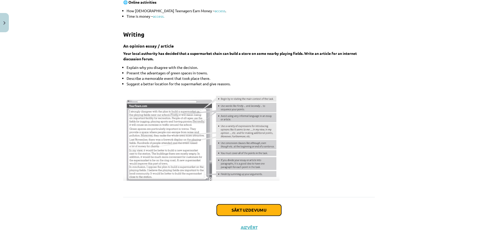
click at [271, 208] on button "Sākt uzdevumu" at bounding box center [249, 210] width 65 height 11
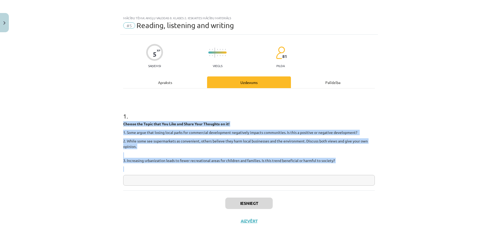
drag, startPoint x: 124, startPoint y: 123, endPoint x: 214, endPoint y: 170, distance: 101.5
click at [214, 170] on div "Choose the Topic that You Like and Share Your Thoughts on it! 1. Some argue tha…" at bounding box center [248, 146] width 251 height 51
copy div "Choose the Topic that You Like and Share Your Thoughts on it! 1. Some argue tha…"
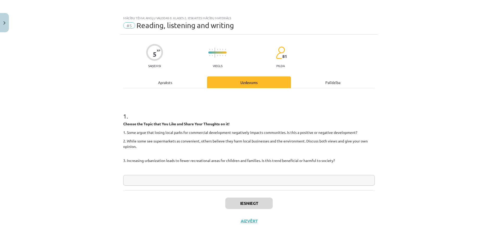
click at [73, 68] on div "Mācību tēma: Angļu valodas 8. klases 2. ieskaites mācību materiāls #5 Reading, …" at bounding box center [249, 124] width 498 height 248
drag, startPoint x: 125, startPoint y: 124, endPoint x: 140, endPoint y: 128, distance: 15.6
click at [141, 128] on div "Choose the Topic that You Like and Share Your Thoughts on it! 1. Some argue tha…" at bounding box center [248, 146] width 251 height 51
drag, startPoint x: 140, startPoint y: 128, endPoint x: 115, endPoint y: 122, distance: 26.2
click at [115, 122] on div "Mācību tēma: Angļu valodas 8. klases 2. ieskaites mācību materiāls #5 Reading, …" at bounding box center [249, 124] width 498 height 248
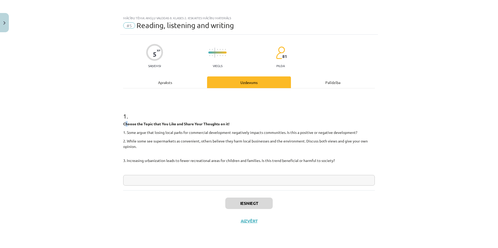
drag, startPoint x: 124, startPoint y: 123, endPoint x: 127, endPoint y: 125, distance: 3.2
click at [127, 125] on strong "Choose the Topic that You Like and Share Your Thoughts on it!" at bounding box center [176, 124] width 106 height 5
drag, startPoint x: 127, startPoint y: 125, endPoint x: 124, endPoint y: 123, distance: 3.3
click at [124, 123] on strong "Choose the Topic that You Like and Share Your Thoughts on it!" at bounding box center [176, 124] width 106 height 5
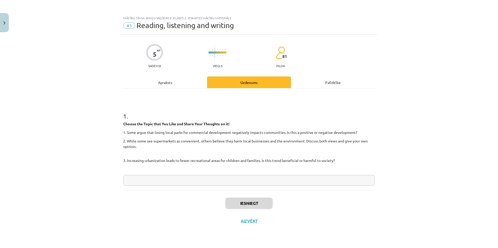
drag, startPoint x: 124, startPoint y: 123, endPoint x: 106, endPoint y: 129, distance: 19.3
click at [106, 130] on div "Mācību tēma: Angļu valodas 8. klases 2. ieskaites mācību materiāls #5 Reading, …" at bounding box center [249, 124] width 498 height 248
click at [188, 177] on input "text" at bounding box center [248, 180] width 251 height 11
type input "*"
click at [188, 158] on p "3. Increasing urbanization leads to fewer recreational areas for children and f…" at bounding box center [248, 158] width 251 height 11
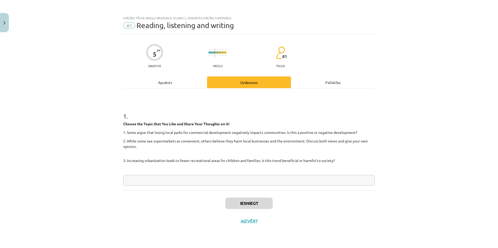
click at [79, 41] on div "Mācību tēma: Angļu valodas 8. klases 2. ieskaites mācību materiāls #5 Reading, …" at bounding box center [249, 124] width 498 height 248
click at [191, 180] on input "text" at bounding box center [248, 180] width 251 height 11
paste input "**********"
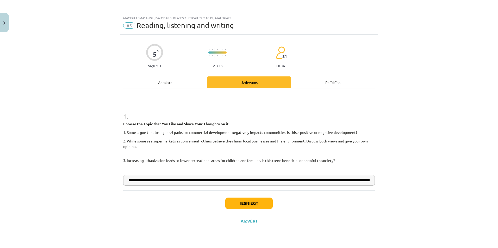
scroll to position [0, 703]
type input "**********"
click at [260, 203] on button "Iesniegt" at bounding box center [248, 203] width 47 height 11
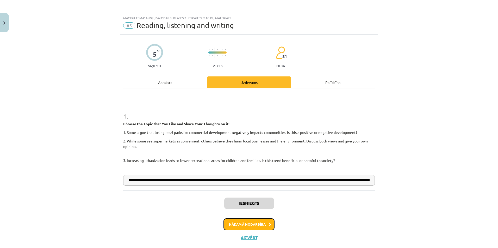
click at [258, 227] on button "Nākamā nodarbība" at bounding box center [248, 225] width 51 height 12
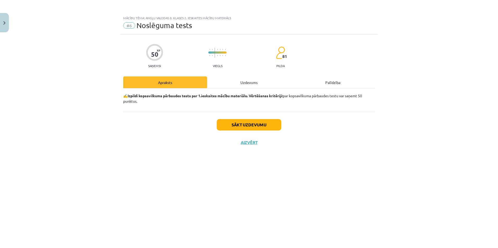
click at [247, 116] on div "Sākt uzdevumu Aizvērt" at bounding box center [248, 130] width 251 height 36
click at [250, 122] on button "Sākt uzdevumu" at bounding box center [249, 124] width 65 height 11
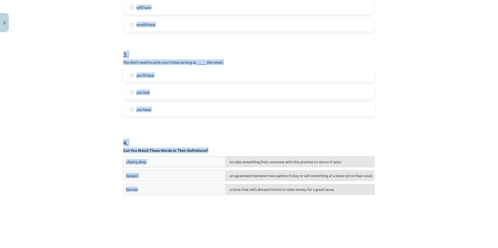
scroll to position [286, 0]
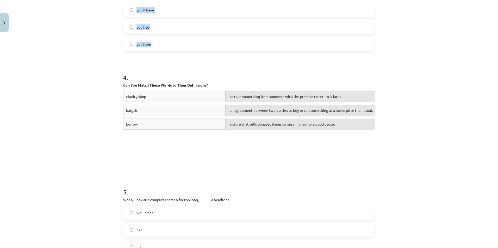
drag, startPoint x: 122, startPoint y: 46, endPoint x: 149, endPoint y: 45, distance: 26.6
copy form "**********"
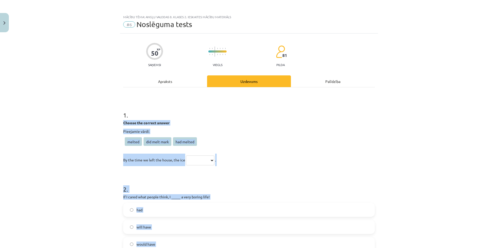
scroll to position [0, 0]
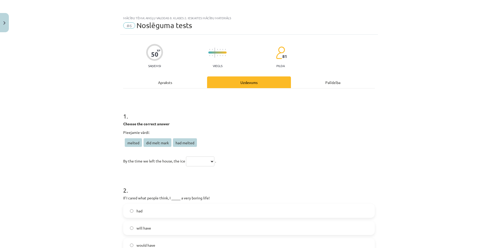
click at [73, 108] on div "**********" at bounding box center [249, 124] width 498 height 248
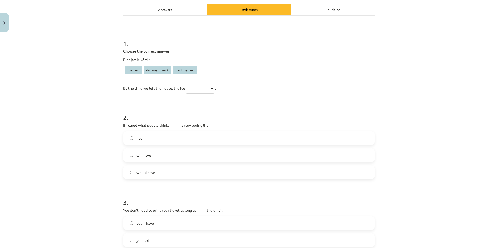
scroll to position [78, 0]
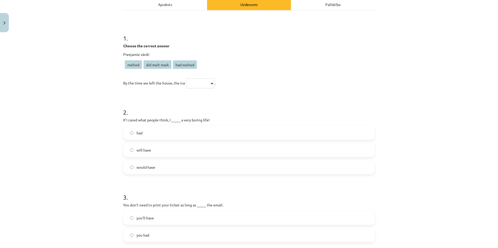
click at [189, 84] on select "**********" at bounding box center [200, 84] width 28 height 10
select select "**********"
click at [186, 79] on select "**********" at bounding box center [200, 84] width 28 height 10
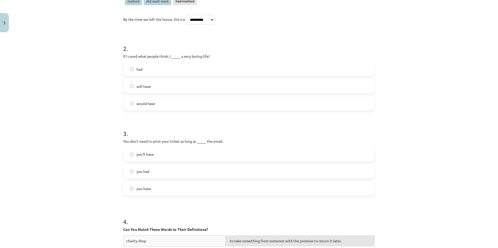
scroll to position [156, 0]
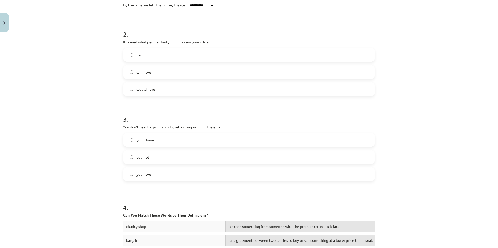
click at [132, 89] on label "would have" at bounding box center [249, 89] width 250 height 13
click at [132, 173] on label "you have" at bounding box center [249, 174] width 250 height 13
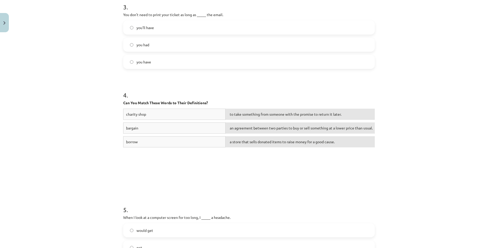
scroll to position [286, 0]
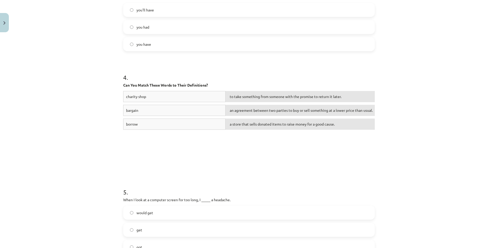
click at [235, 97] on span "to take something from someone with the promise to return it later." at bounding box center [286, 96] width 112 height 5
click at [236, 100] on div "to take something from someone with the promise to return it later." at bounding box center [299, 96] width 149 height 11
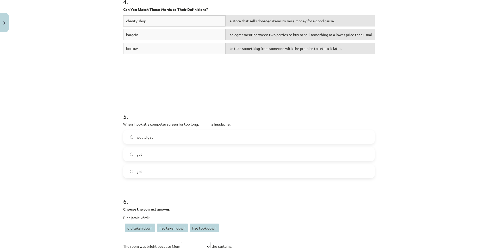
scroll to position [364, 0]
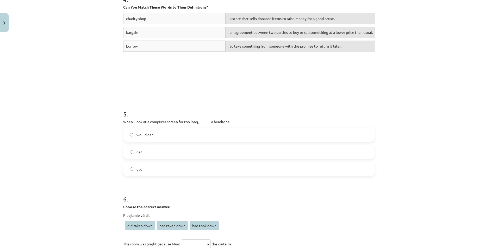
click at [132, 150] on label "get" at bounding box center [249, 152] width 250 height 13
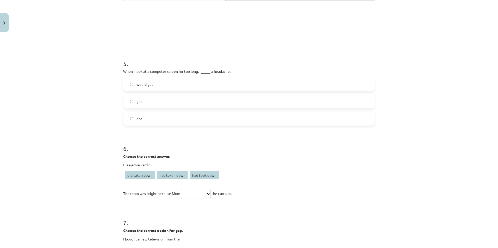
scroll to position [416, 0]
click at [197, 194] on select "**********" at bounding box center [196, 193] width 30 height 10
click at [267, 209] on h1 "7 ." at bounding box center [248, 217] width 251 height 16
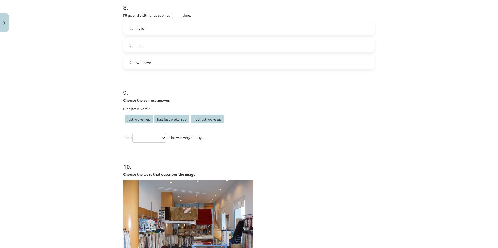
scroll to position [807, 0]
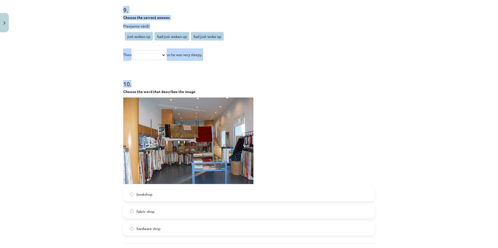
drag, startPoint x: 118, startPoint y: 143, endPoint x: 260, endPoint y: 78, distance: 156.6
copy form "**********"
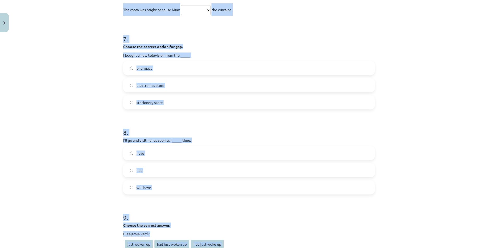
scroll to position [599, 0]
click at [54, 106] on div "**********" at bounding box center [249, 124] width 498 height 248
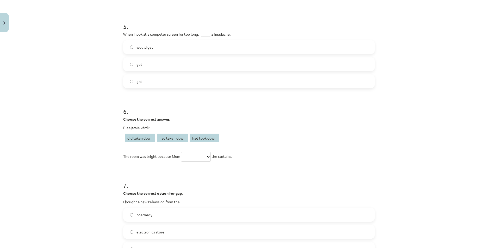
scroll to position [469, 0]
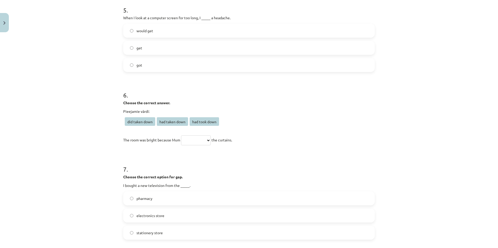
click at [178, 123] on span "had taken down" at bounding box center [172, 121] width 31 height 9
click at [204, 140] on select "**********" at bounding box center [196, 141] width 30 height 10
select select "**********"
click at [181, 136] on select "**********" at bounding box center [196, 141] width 30 height 10
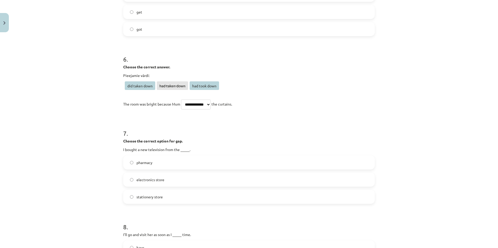
scroll to position [521, 0]
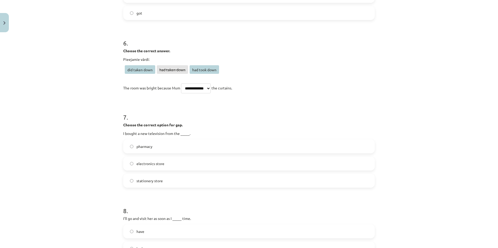
click at [155, 162] on span "electronics store" at bounding box center [150, 163] width 28 height 5
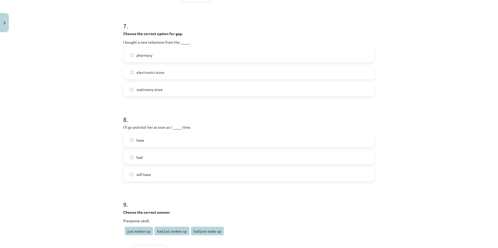
scroll to position [625, 0]
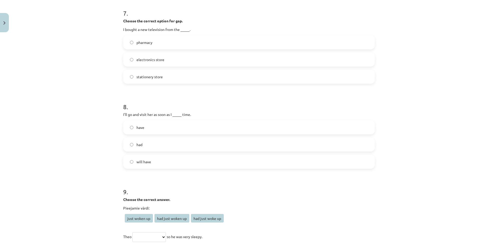
click at [134, 126] on label "have" at bounding box center [249, 127] width 250 height 13
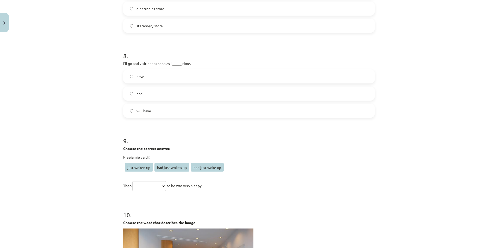
scroll to position [677, 0]
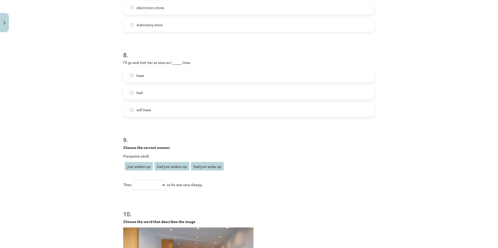
click at [157, 187] on select "**********" at bounding box center [149, 185] width 34 height 10
select select "**********"
click at [132, 180] on select "**********" at bounding box center [149, 185] width 34 height 10
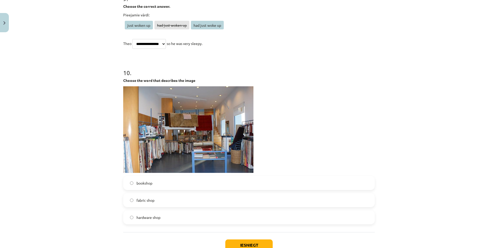
scroll to position [833, 0]
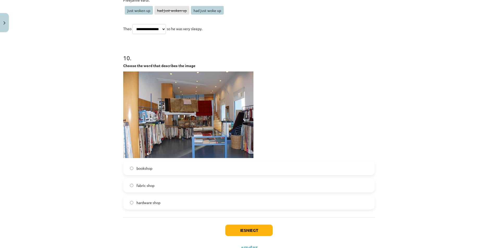
click at [140, 186] on span "fabric shop" at bounding box center [145, 185] width 18 height 5
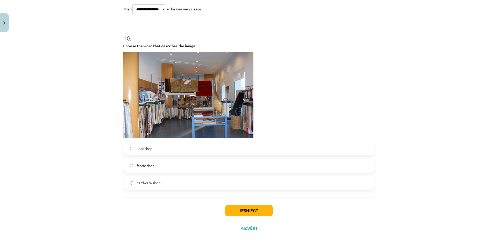
scroll to position [855, 0]
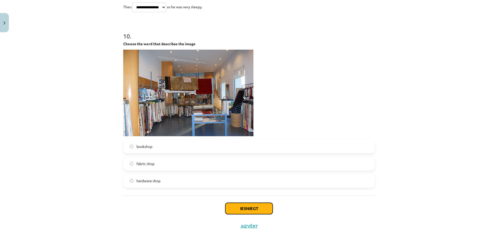
click at [252, 209] on button "Iesniegt" at bounding box center [248, 208] width 47 height 11
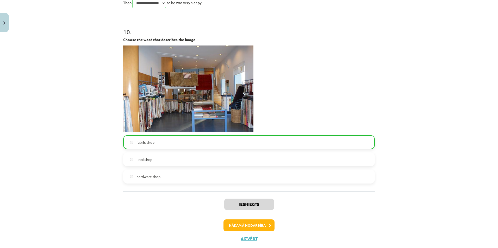
scroll to position [872, 0]
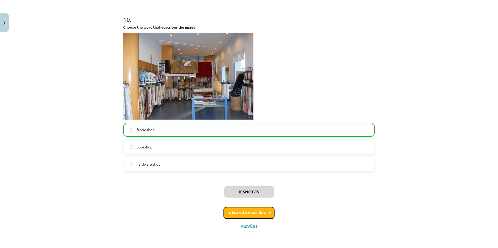
click at [268, 215] on button "Nākamā nodarbība" at bounding box center [248, 213] width 51 height 12
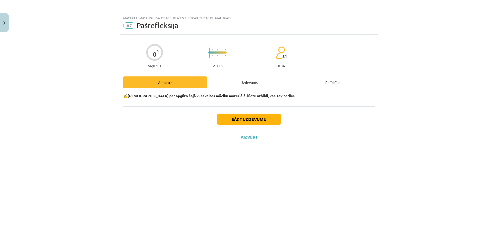
scroll to position [0, 0]
click at [274, 119] on button "Sākt uzdevumu" at bounding box center [249, 119] width 65 height 11
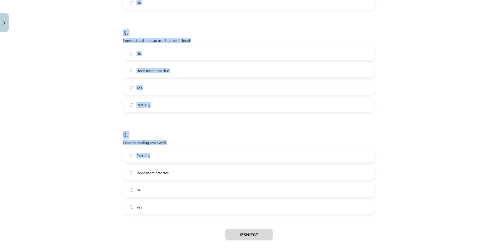
scroll to position [519, 0]
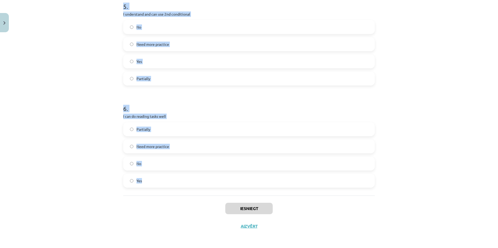
drag, startPoint x: 122, startPoint y: 72, endPoint x: 154, endPoint y: 189, distance: 120.9
copy form "I understand and can use past perfect Need more practice Partially Yes No 2 . I…"
click at [92, 80] on div "Mācību tēma: Angļu valodas 8. klases 2. ieskaites mācību materiāls #7 Pašreflek…" at bounding box center [249, 124] width 498 height 248
click at [92, 74] on div "Mācību tēma: Angļu valodas 8. klases 2. ieskaites mācību materiāls #7 Pašreflek…" at bounding box center [249, 124] width 498 height 248
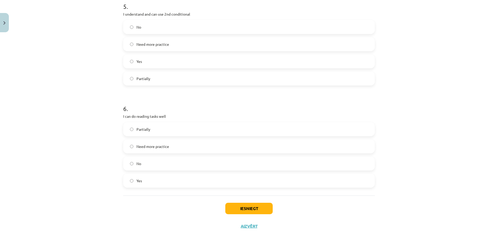
click at [129, 182] on label "Yes" at bounding box center [249, 180] width 250 height 13
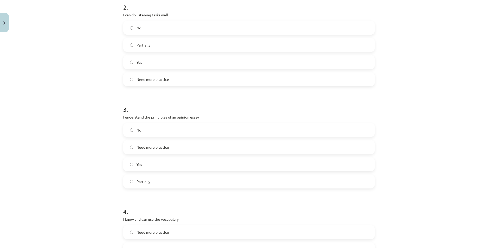
scroll to position [207, 0]
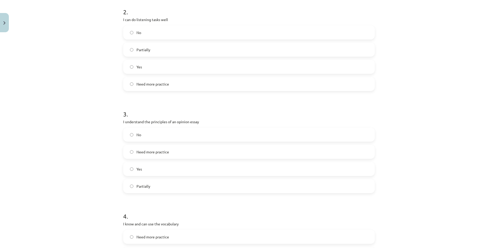
click at [129, 167] on label "Yes" at bounding box center [249, 169] width 250 height 13
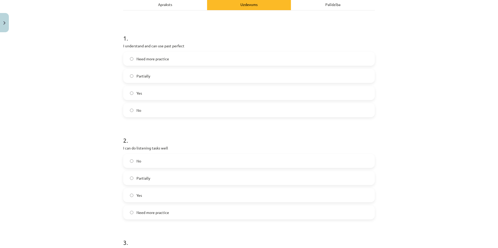
scroll to position [77, 0]
click at [129, 199] on label "Yes" at bounding box center [249, 197] width 250 height 13
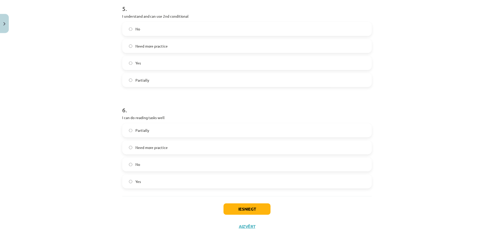
scroll to position [519, 0]
click at [257, 213] on button "Iesniegt" at bounding box center [248, 208] width 47 height 11
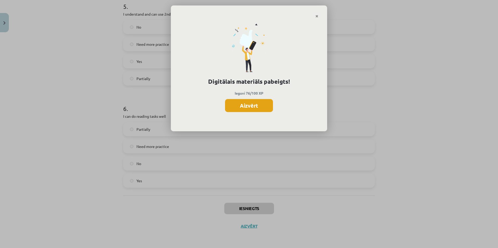
click at [249, 105] on button "Aizvērt" at bounding box center [249, 105] width 48 height 13
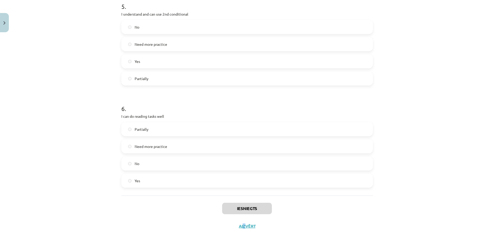
click at [242, 229] on div "Iesniegts Aizvērt" at bounding box center [246, 214] width 251 height 36
click at [241, 230] on div "Iesniegts Aizvērt" at bounding box center [246, 214] width 251 height 36
click at [248, 224] on button "Aizvērt" at bounding box center [247, 226] width 20 height 5
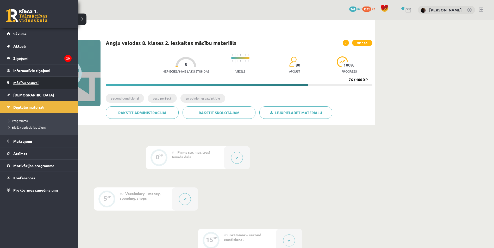
click at [63, 80] on link "Mācību resursi" at bounding box center [39, 83] width 65 height 12
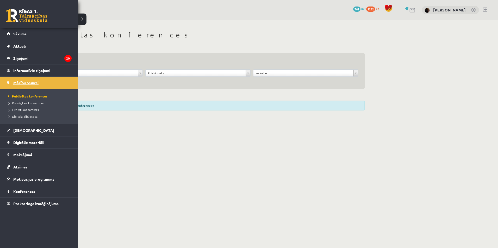
click at [26, 82] on span "Mācību resursi" at bounding box center [25, 82] width 25 height 5
click at [33, 142] on span "Digitālie materiāli" at bounding box center [28, 142] width 31 height 5
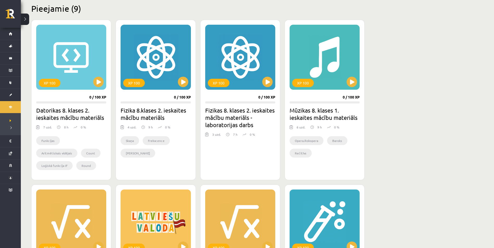
scroll to position [130, 0]
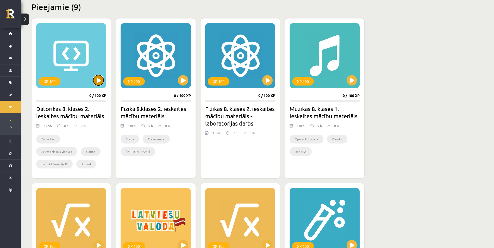
click at [98, 82] on button at bounding box center [98, 80] width 10 height 10
click at [91, 90] on div "XP 100 0 / 100 XP Datorikas 8. klases 2. ieskaites mācību materiāls 7 uzd. 8 h …" at bounding box center [71, 98] width 80 height 161
click at [92, 75] on div "XP 100" at bounding box center [71, 55] width 70 height 65
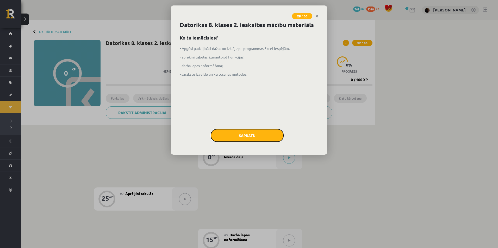
click at [233, 135] on button "Sapratu" at bounding box center [247, 135] width 73 height 13
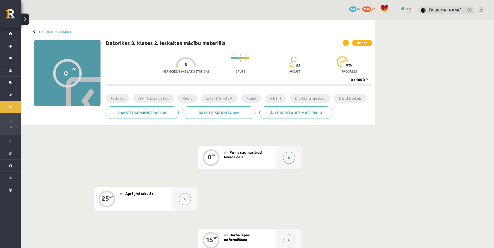
click at [292, 160] on button at bounding box center [289, 158] width 12 height 12
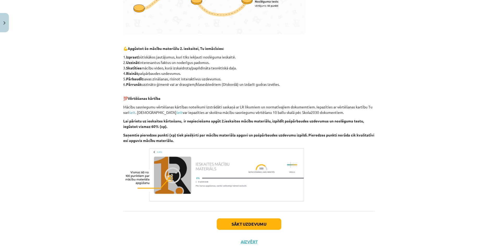
scroll to position [232, 0]
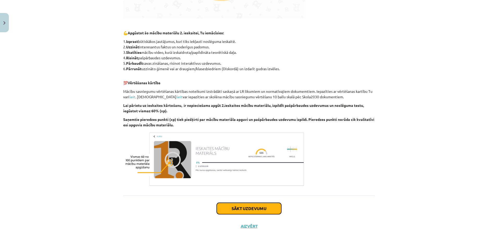
click at [234, 207] on button "Sākt uzdevumu" at bounding box center [249, 208] width 65 height 11
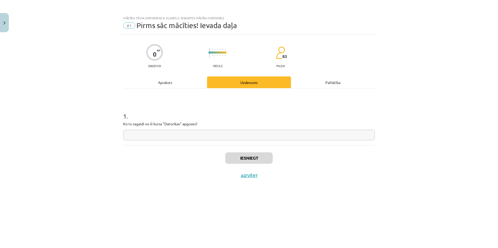
scroll to position [0, 0]
click at [220, 135] on input "text" at bounding box center [248, 135] width 251 height 11
type input "******"
click at [255, 157] on button "Iesniegt" at bounding box center [248, 158] width 47 height 11
click at [249, 178] on button "Nākamā nodarbība" at bounding box center [248, 179] width 51 height 12
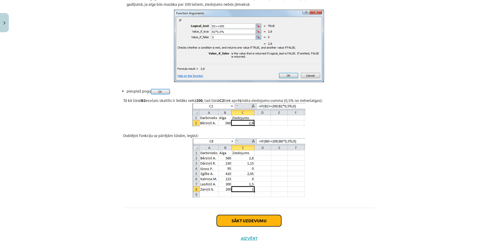
click at [261, 215] on button "Sākt uzdevumu" at bounding box center [249, 220] width 65 height 11
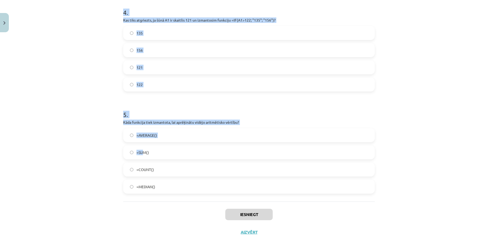
scroll to position [417, 0]
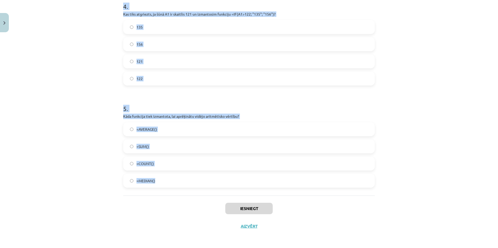
drag, startPoint x: 121, startPoint y: 111, endPoint x: 155, endPoint y: 190, distance: 87.0
copy form "Kura ir funkcija, kas skaita tikai šūnas ar skaitliskām vērtībām? =MAX() =COUNT…"
click at [74, 89] on div "Mācību tēma: Datorikas 8. klases 2. ieskaites mācību materiāls #2 Aprēķini tabu…" at bounding box center [249, 124] width 498 height 248
click at [350, 126] on label "=AVERAGE()" at bounding box center [249, 129] width 250 height 13
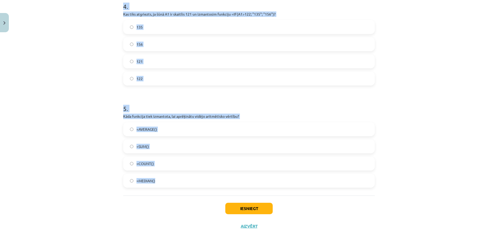
drag, startPoint x: 119, startPoint y: 124, endPoint x: 157, endPoint y: 185, distance: 71.7
copy form "Kura ir funkcija, kas skaita tikai šūnas ar skaitliskām vērtībām? =MAX() =COUNT…"
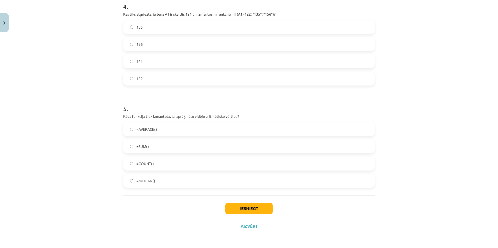
click at [132, 44] on label "156" at bounding box center [249, 44] width 250 height 13
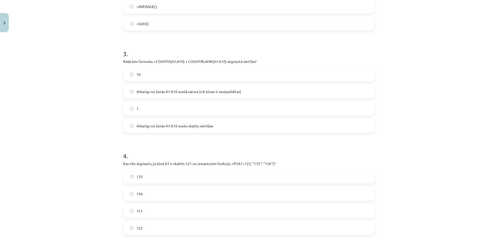
scroll to position [261, 0]
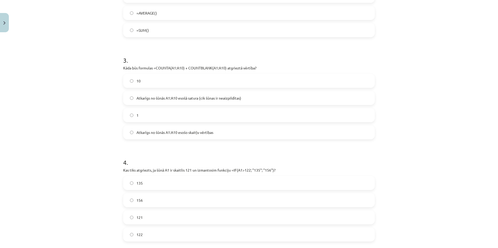
click at [128, 83] on label "10" at bounding box center [249, 80] width 250 height 13
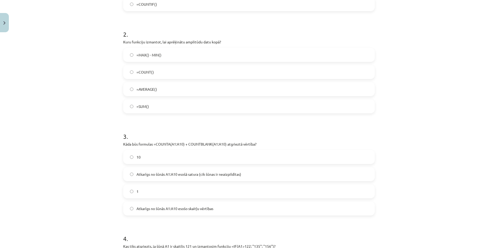
scroll to position [182, 0]
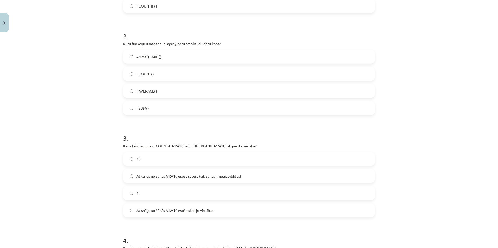
click at [146, 57] on span "=MAX() - MIN()" at bounding box center [148, 56] width 25 height 5
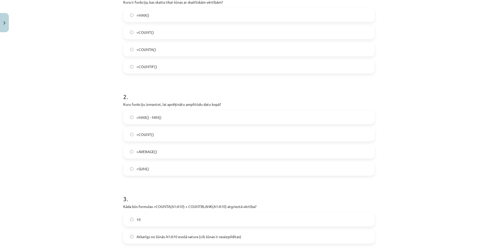
scroll to position [104, 0]
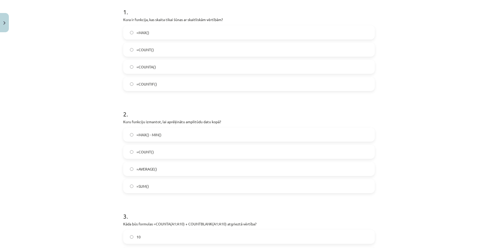
click at [157, 51] on label "=COUNT()" at bounding box center [249, 49] width 250 height 13
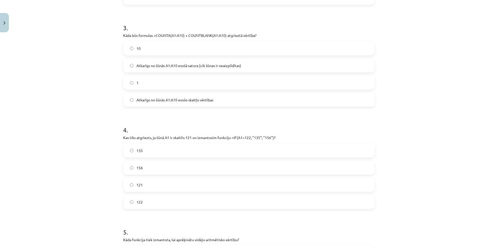
scroll to position [417, 0]
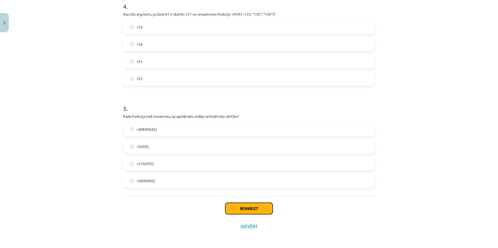
click at [261, 206] on button "Iesniegt" at bounding box center [248, 208] width 47 height 11
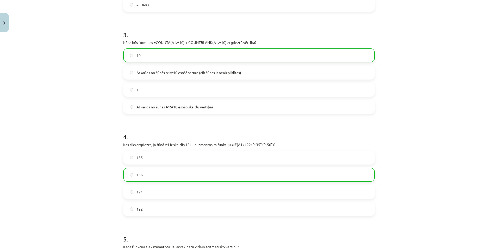
scroll to position [287, 0]
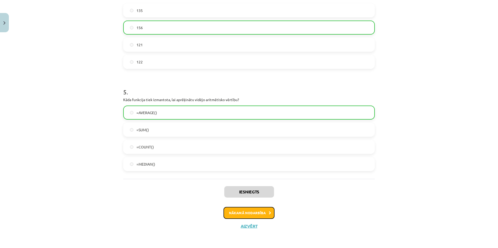
click at [257, 216] on button "Nākamā nodarbība" at bounding box center [248, 213] width 51 height 12
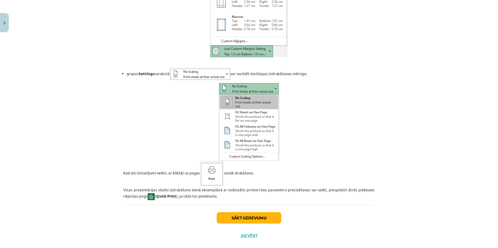
scroll to position [3824, 0]
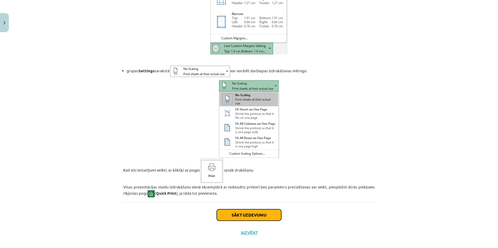
click at [255, 210] on button "Sākt uzdevumu" at bounding box center [249, 215] width 65 height 11
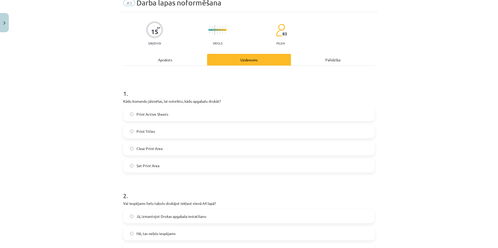
scroll to position [13, 0]
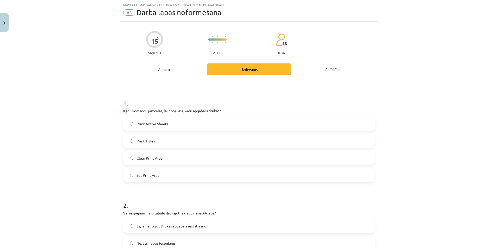
drag, startPoint x: 123, startPoint y: 112, endPoint x: 126, endPoint y: 112, distance: 3.4
click at [126, 112] on p "Kādu komandu jāizvēlas, lai noteiktu, kādu apgabalu drukāt?" at bounding box center [248, 110] width 251 height 5
drag, startPoint x: 126, startPoint y: 112, endPoint x: 116, endPoint y: 113, distance: 10.2
click at [116, 113] on div "Mācību tēma: Datorikas 8. klases 2. ieskaites mācību materiāls #3 Darba lapas n…" at bounding box center [249, 124] width 498 height 248
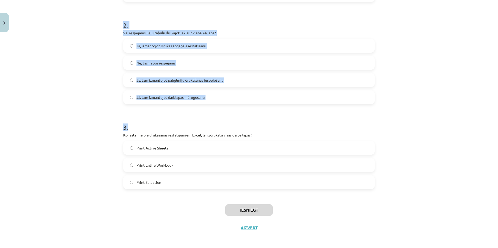
scroll to position [195, 0]
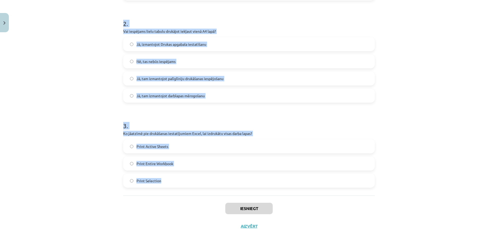
drag, startPoint x: 120, startPoint y: 110, endPoint x: 164, endPoint y: 177, distance: 80.2
click at [164, 177] on div "15 XP Saņemsi Viegls 83 pilda Apraksts Uzdevums Palīdzība 1 . Kādu komandu jāiz…" at bounding box center [249, 38] width 258 height 396
copy form "Kādu komandu jāizvēlas, lai noteiktu, kādu apgabalu drukāt? Print Active Sheets…"
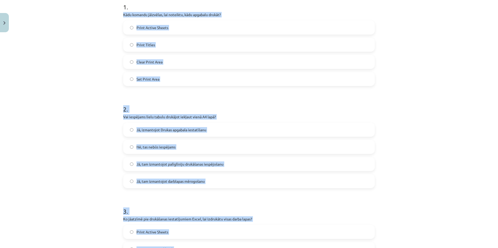
scroll to position [65, 0]
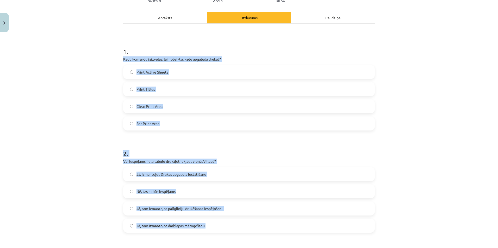
click at [386, 113] on div "Mācību tēma: Datorikas 8. klases 2. ieskaites mācību materiāls #3 Darba lapas n…" at bounding box center [249, 124] width 498 height 248
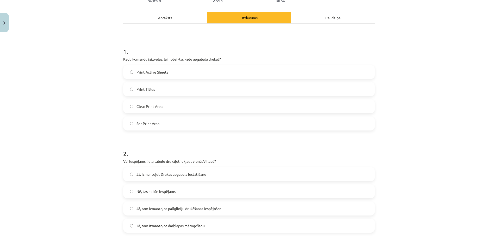
click at [156, 104] on span "Clear Print Area" at bounding box center [149, 106] width 26 height 5
click at [154, 123] on span "Set Print Area" at bounding box center [147, 123] width 23 height 5
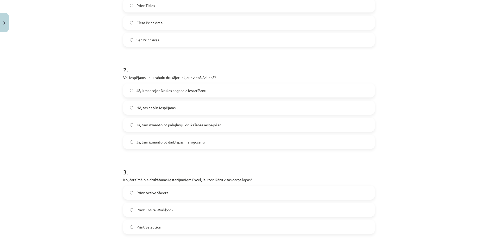
scroll to position [169, 0]
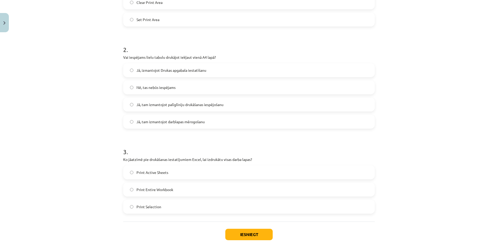
click at [186, 123] on span "Jā, tam izmantojot darblapas mērogošanu" at bounding box center [170, 121] width 68 height 5
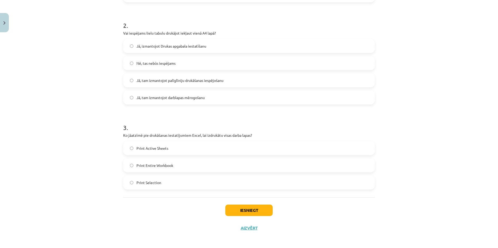
scroll to position [195, 0]
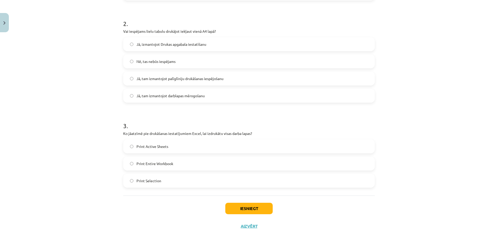
click at [136, 163] on span "Print Entire Workbook" at bounding box center [154, 163] width 37 height 5
click at [230, 211] on button "Iesniegt" at bounding box center [248, 208] width 47 height 11
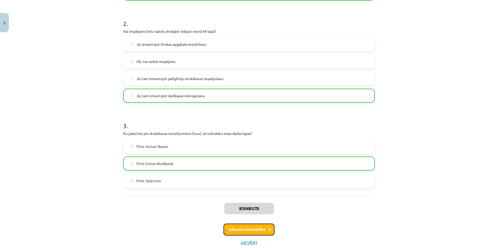
click at [233, 228] on button "Nākamā nodarbība" at bounding box center [248, 230] width 51 height 12
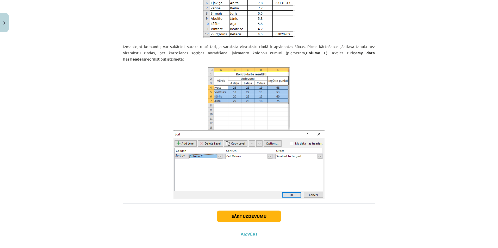
scroll to position [1027, 0]
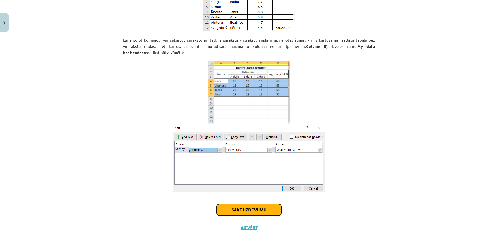
click at [232, 212] on button "Sākt uzdevumu" at bounding box center [249, 209] width 65 height 11
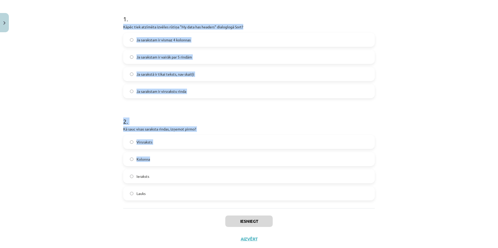
scroll to position [110, 0]
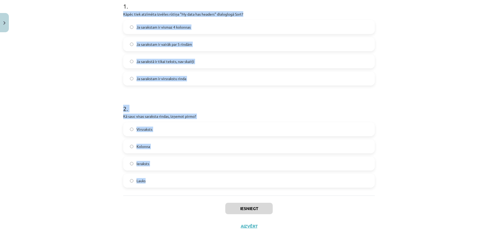
drag, startPoint x: 121, startPoint y: 110, endPoint x: 149, endPoint y: 184, distance: 78.3
click at [149, 184] on form "1 . Kāpēc tiek atzīmēta izvēles rūtiņa "My data has headers" dialoglogā Sort? J…" at bounding box center [248, 90] width 251 height 194
copy form "Kāpēc tiek atzīmēta izvēles rūtiņa "My data has headers" dialoglogā Sort? Ja sa…"
drag, startPoint x: 59, startPoint y: 78, endPoint x: 62, endPoint y: 75, distance: 4.2
click at [59, 78] on div "Mācību tēma: Datorikas 8. klases 2. ieskaites mācību materiāls #4 Saraksti 10 X…" at bounding box center [249, 124] width 498 height 248
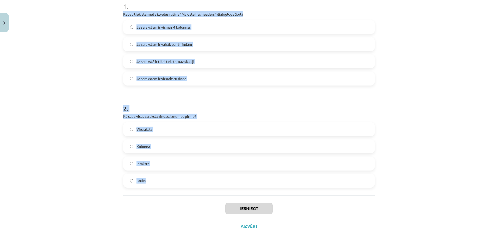
click at [335, 68] on label "Ja sarakstā ir tikai teksts, nav skaitļi" at bounding box center [249, 61] width 250 height 13
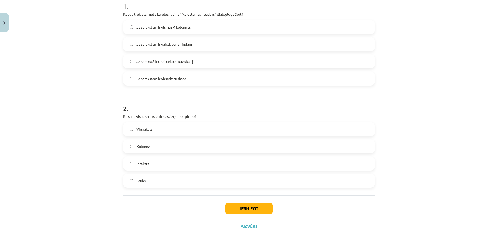
click at [181, 76] on span "Ja sarakstam ir virsrakstu rinda" at bounding box center [161, 78] width 50 height 5
click at [244, 210] on button "Iesniegt" at bounding box center [248, 208] width 47 height 11
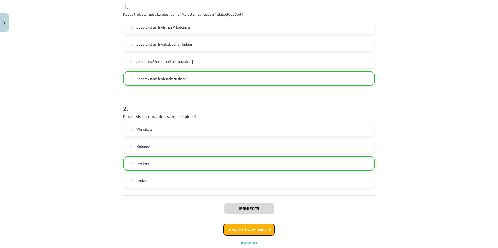
click at [265, 229] on button "Nākamā nodarbība" at bounding box center [248, 230] width 51 height 12
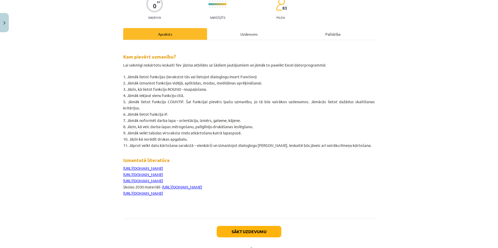
scroll to position [65, 0]
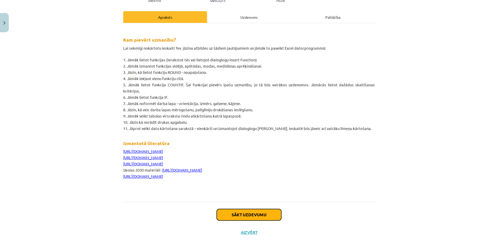
click at [266, 211] on button "Sākt uzdevumu" at bounding box center [249, 214] width 65 height 11
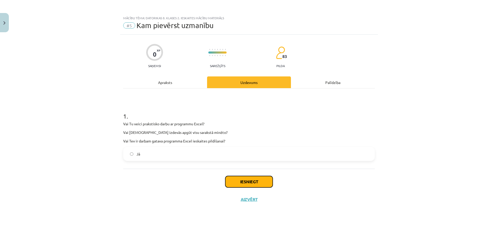
click at [250, 183] on button "Iesniegt" at bounding box center [248, 181] width 47 height 11
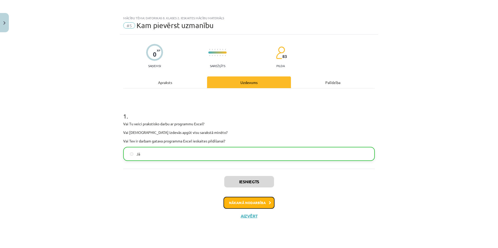
click at [267, 205] on button "Nākamā nodarbība" at bounding box center [248, 203] width 51 height 12
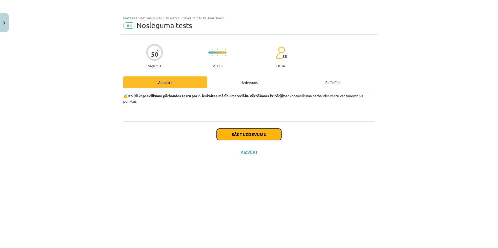
click at [253, 133] on button "Sākt uzdevumu" at bounding box center [249, 134] width 65 height 11
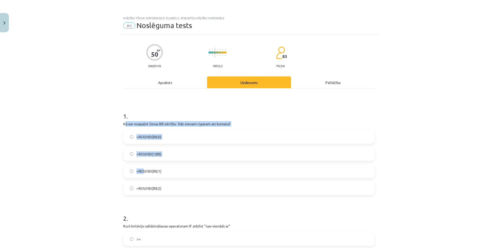
drag, startPoint x: 123, startPoint y: 123, endPoint x: 142, endPoint y: 168, distance: 48.5
click at [142, 168] on div "1 . Kā var noapaļot šūnas B8 vērtību līdz vienam ciparam aiz komata? =ROUND(B8;…" at bounding box center [248, 150] width 251 height 92
drag, startPoint x: 142, startPoint y: 168, endPoint x: 89, endPoint y: 150, distance: 56.1
click at [89, 151] on div "Mācību tēma: Datorikas 8. klases 2. ieskaites mācību materiāls #6 Noslēguma tes…" at bounding box center [249, 124] width 498 height 248
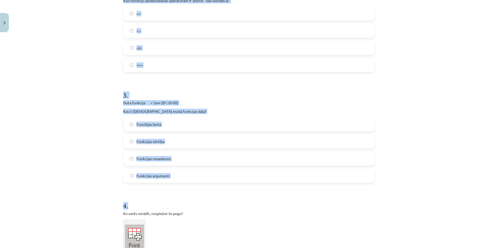
scroll to position [390, 0]
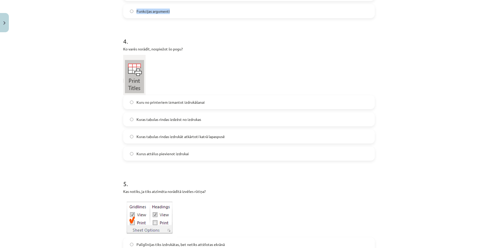
drag, startPoint x: 121, startPoint y: 122, endPoint x: 174, endPoint y: 14, distance: 119.9
copy form "Kā var noapaļot šūnas B8 vērtību līdz vienam ciparam aiz komata? =ROUND(B8;0) =…"
click at [384, 74] on div "Mācību tēma: Datorikas 8. klases 2. ieskaites mācību materiāls #6 Noslēguma tes…" at bounding box center [249, 124] width 498 height 248
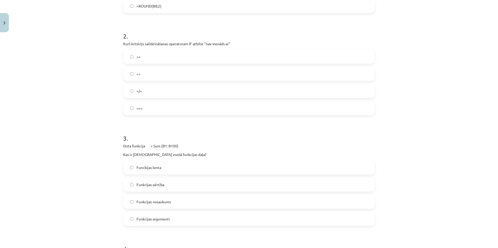
scroll to position [182, 0]
click at [133, 72] on label "<>" at bounding box center [249, 74] width 250 height 13
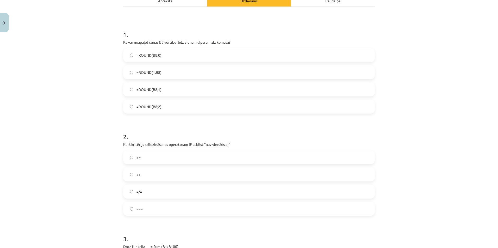
scroll to position [78, 0]
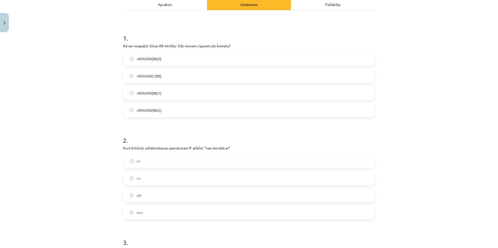
click at [158, 91] on span "=ROUND(B8;1)" at bounding box center [148, 93] width 25 height 5
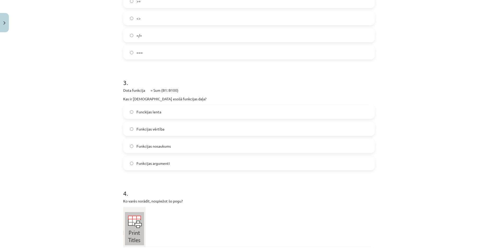
scroll to position [286, 0]
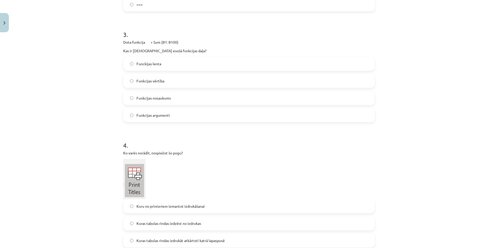
click at [151, 116] on span "Funkcijas argumenti" at bounding box center [152, 115] width 33 height 5
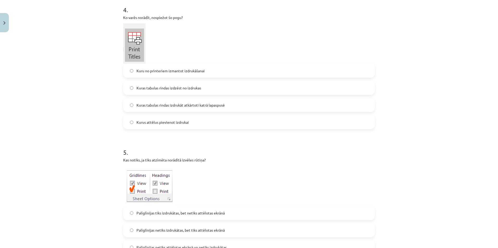
scroll to position [390, 0]
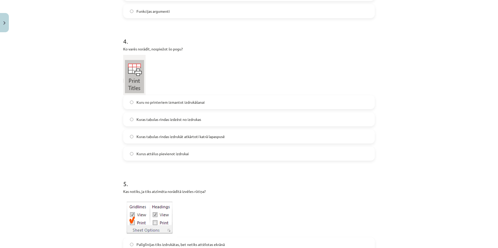
click at [156, 116] on label "Kuras tabulas rindas izdzēst no izdrukas" at bounding box center [249, 119] width 250 height 13
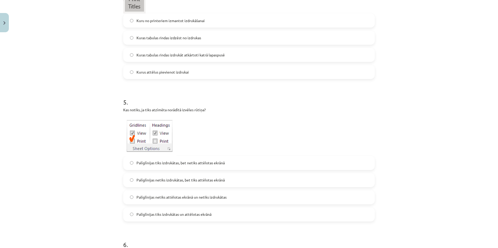
scroll to position [547, 0]
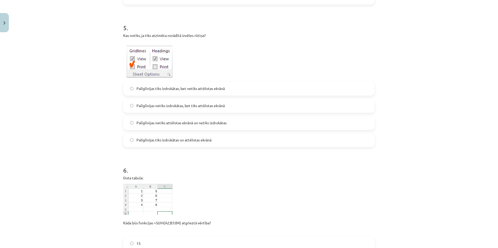
click at [167, 88] on span "Palīglīnijas tiks izdrukātas, bet netiks attēlotas ekrānā" at bounding box center [180, 88] width 88 height 5
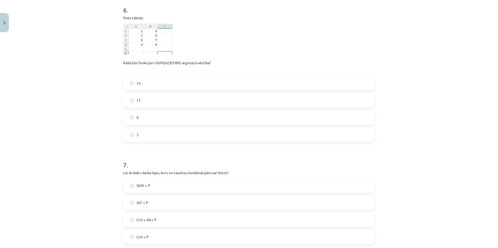
scroll to position [729, 0]
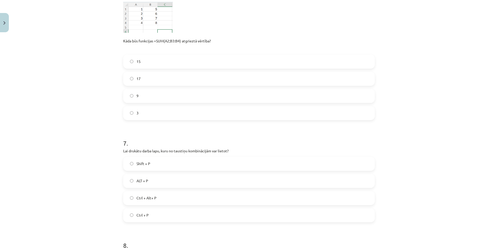
click at [127, 95] on label "9" at bounding box center [249, 96] width 250 height 13
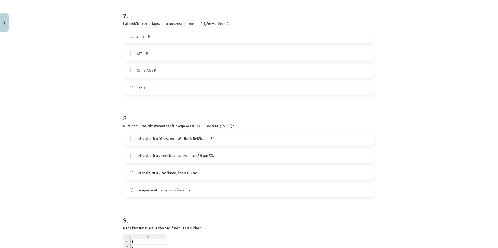
scroll to position [859, 0]
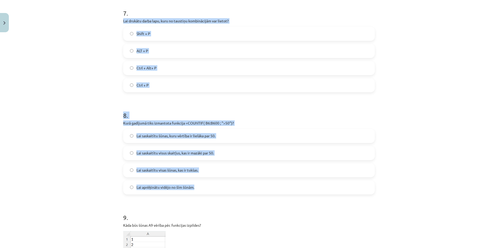
drag, startPoint x: 120, startPoint y: 20, endPoint x: 202, endPoint y: 190, distance: 188.3
copy form "Lai drukātu darba lapu, kuru no taustiņu kombinācijām var lietot? Shift + P ALT…"
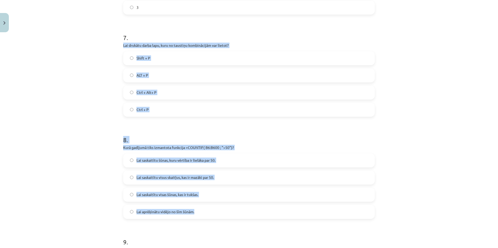
scroll to position [833, 0]
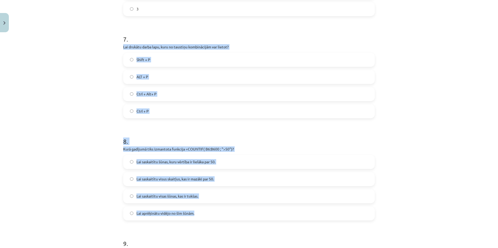
click at [384, 115] on div "Mācību tēma: Datorikas 8. klases 2. ieskaites mācību materiāls #6 Noslēguma tes…" at bounding box center [249, 124] width 498 height 248
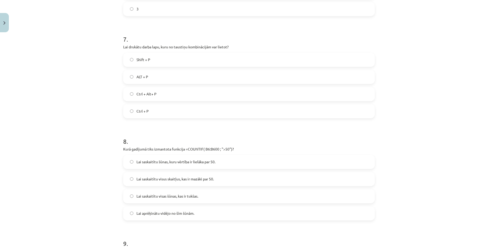
click at [144, 77] on span "ALT + P" at bounding box center [142, 76] width 12 height 5
click at [144, 110] on span "Ctrl + P" at bounding box center [142, 111] width 12 height 5
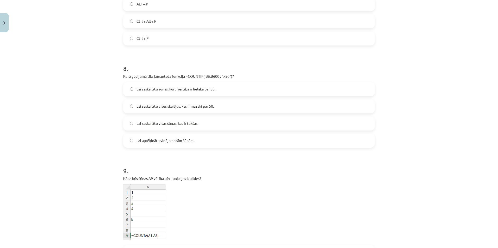
scroll to position [911, 0]
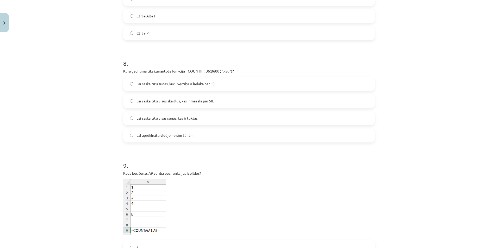
click at [185, 85] on span "Lai saskaitītu šūnas, kuru vērtība ir lielāka par 50." at bounding box center [175, 83] width 79 height 5
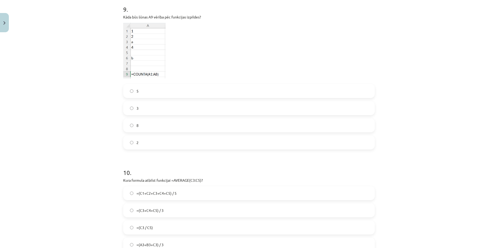
scroll to position [1067, 0]
click at [136, 127] on span "8" at bounding box center [137, 125] width 2 height 5
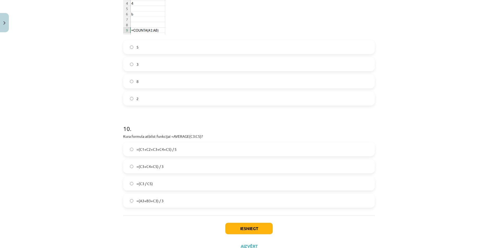
scroll to position [1106, 0]
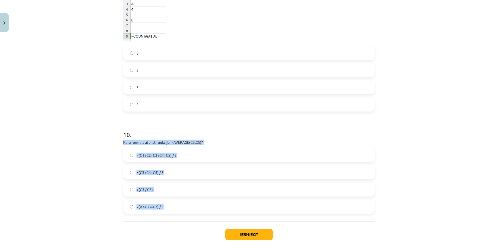
drag, startPoint x: 122, startPoint y: 143, endPoint x: 162, endPoint y: 208, distance: 76.7
click at [162, 208] on div "10 . Kura formula atbilst funkcijai =AVERAGE(C3:C5)? =(C1+C2+C3+C4+C5) / 5 =(C3…" at bounding box center [248, 168] width 251 height 92
copy div "Kura formula atbilst funkcijai =AVERAGE(C3:C5)? =(C1+C2+C3+C4+C5) / 5 =(C3+C4+C…"
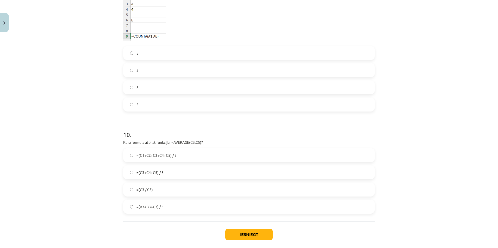
click at [41, 100] on div "Mācību tēma: Datorikas 8. klases 2. ieskaites mācību materiāls #6 Noslēguma tes…" at bounding box center [249, 124] width 498 height 248
click at [136, 173] on span "=(C3+C4+C5) / 3" at bounding box center [149, 172] width 27 height 5
click at [242, 233] on button "Iesniegt" at bounding box center [248, 234] width 47 height 11
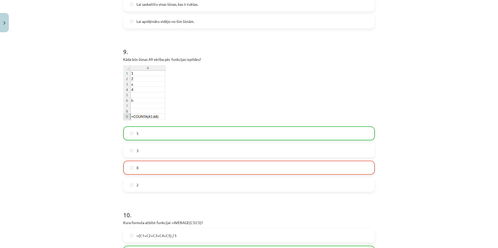
scroll to position [1148, 0]
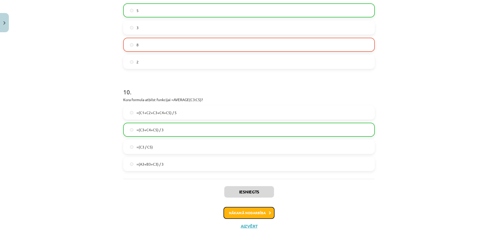
click at [232, 214] on button "Nākamā nodarbība" at bounding box center [248, 213] width 51 height 12
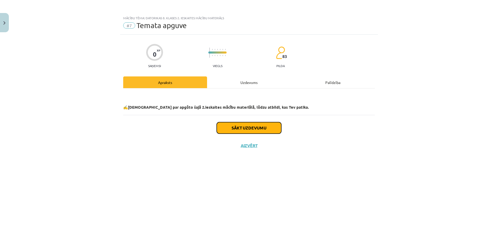
click at [222, 123] on button "Sākt uzdevumu" at bounding box center [249, 127] width 65 height 11
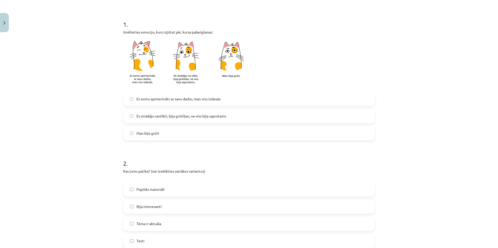
scroll to position [104, 0]
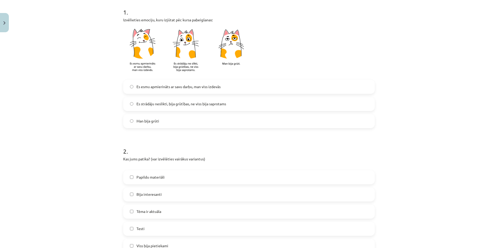
click at [136, 103] on span "Es strādāju neslikti, bija grūtības, ne viss bija saprotams" at bounding box center [181, 103] width 90 height 5
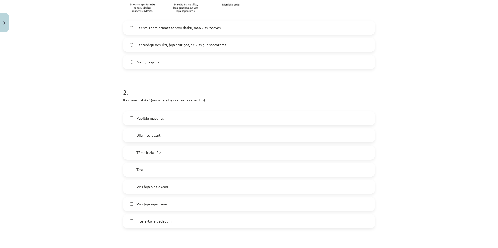
scroll to position [234, 0]
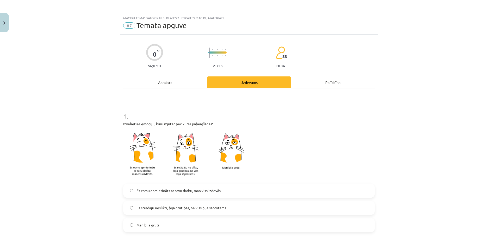
scroll to position [234, 0]
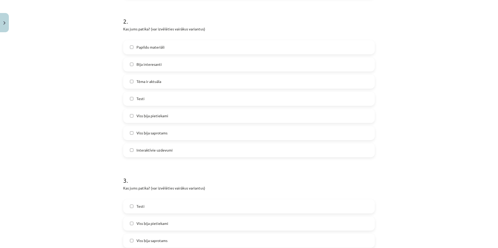
click at [132, 97] on label "Testi" at bounding box center [249, 98] width 250 height 13
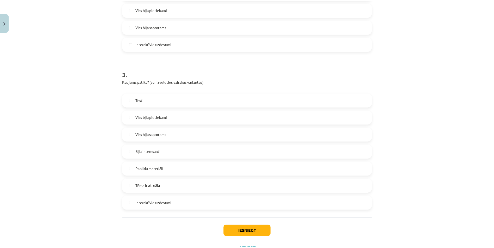
scroll to position [363, 0]
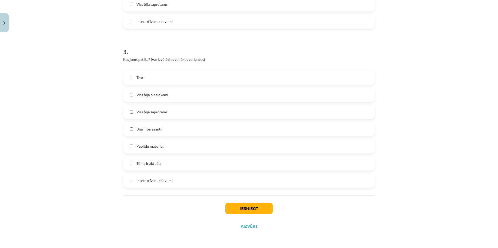
click at [144, 94] on span "Viss bija pietiekami" at bounding box center [152, 94] width 32 height 5
drag, startPoint x: 236, startPoint y: 211, endPoint x: 233, endPoint y: 210, distance: 2.9
click at [234, 210] on button "Iesniegt" at bounding box center [248, 208] width 47 height 11
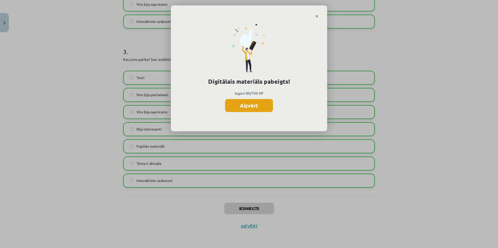
click at [248, 110] on button "Aizvērt" at bounding box center [249, 105] width 48 height 13
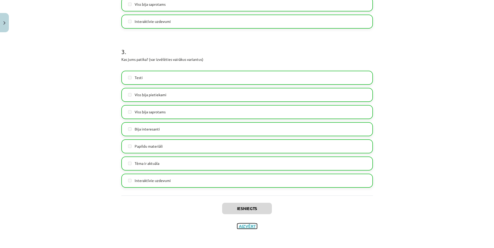
click at [244, 229] on button "Aizvērt" at bounding box center [247, 226] width 20 height 5
